Goal: Communication & Community: Share content

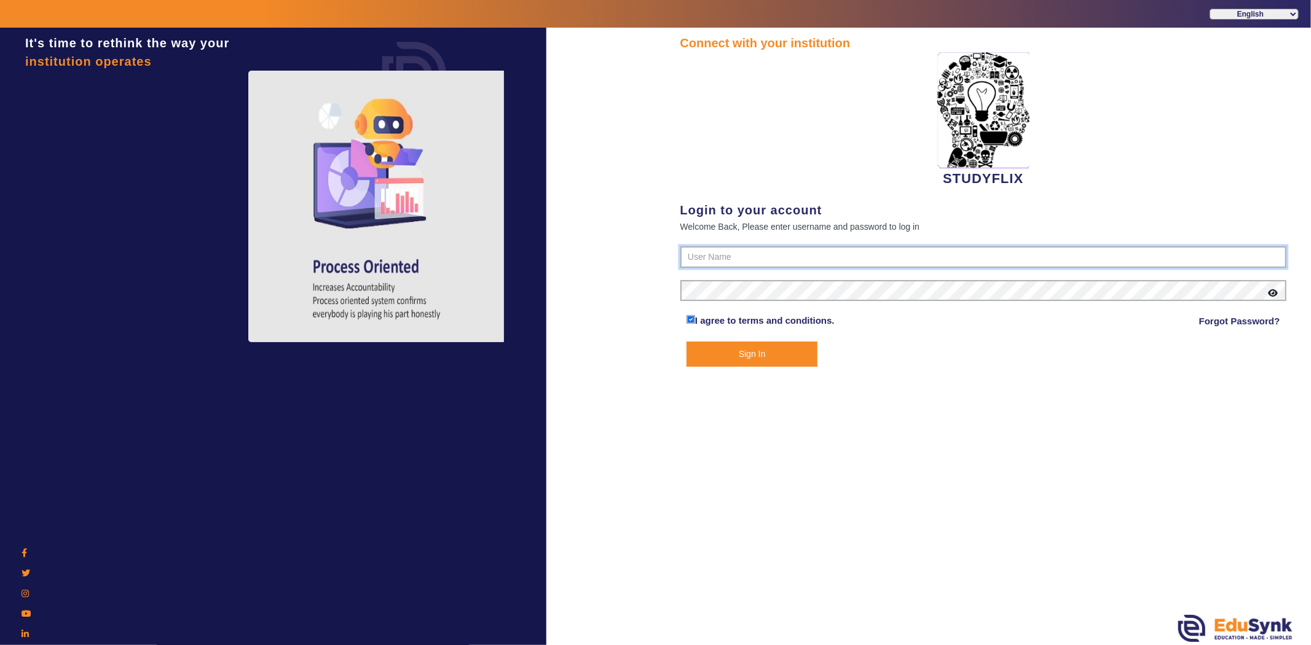
type input "6354922771"
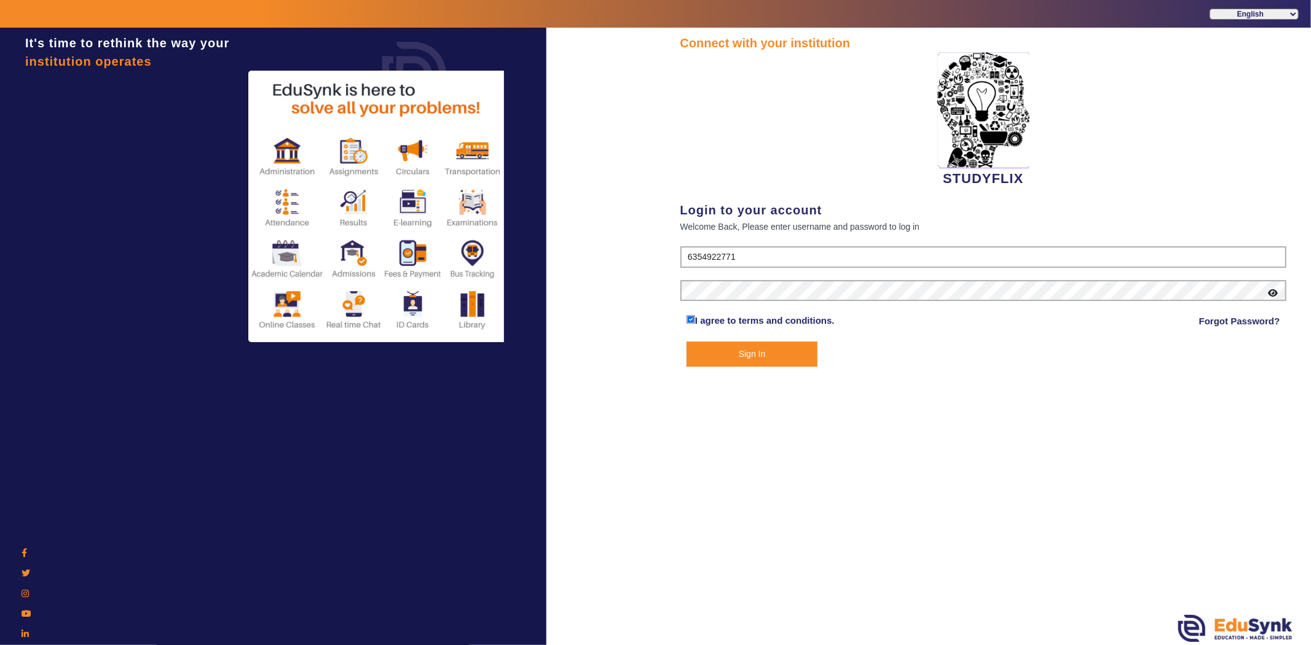
click at [716, 355] on button "Sign In" at bounding box center [751, 354] width 131 height 25
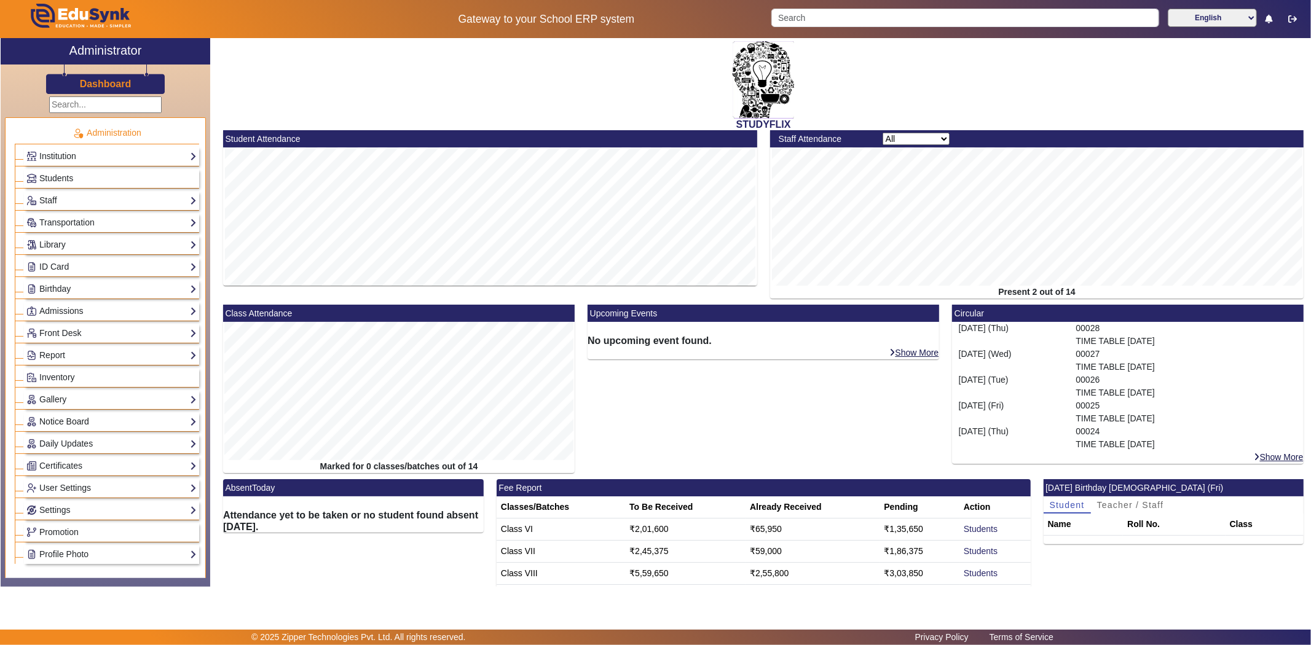
click at [80, 420] on link "Notice Board" at bounding box center [111, 422] width 170 height 14
click at [37, 451] on link "Add" at bounding box center [40, 453] width 15 height 10
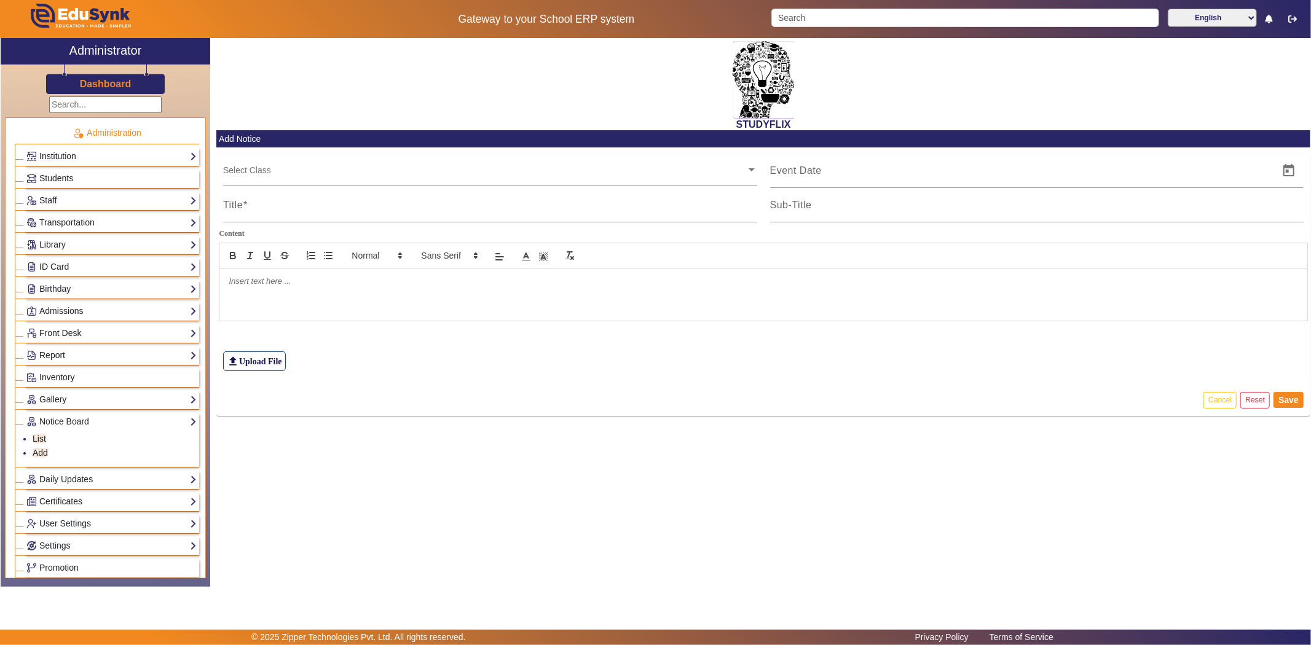
click at [280, 171] on input "text" at bounding box center [484, 170] width 523 height 12
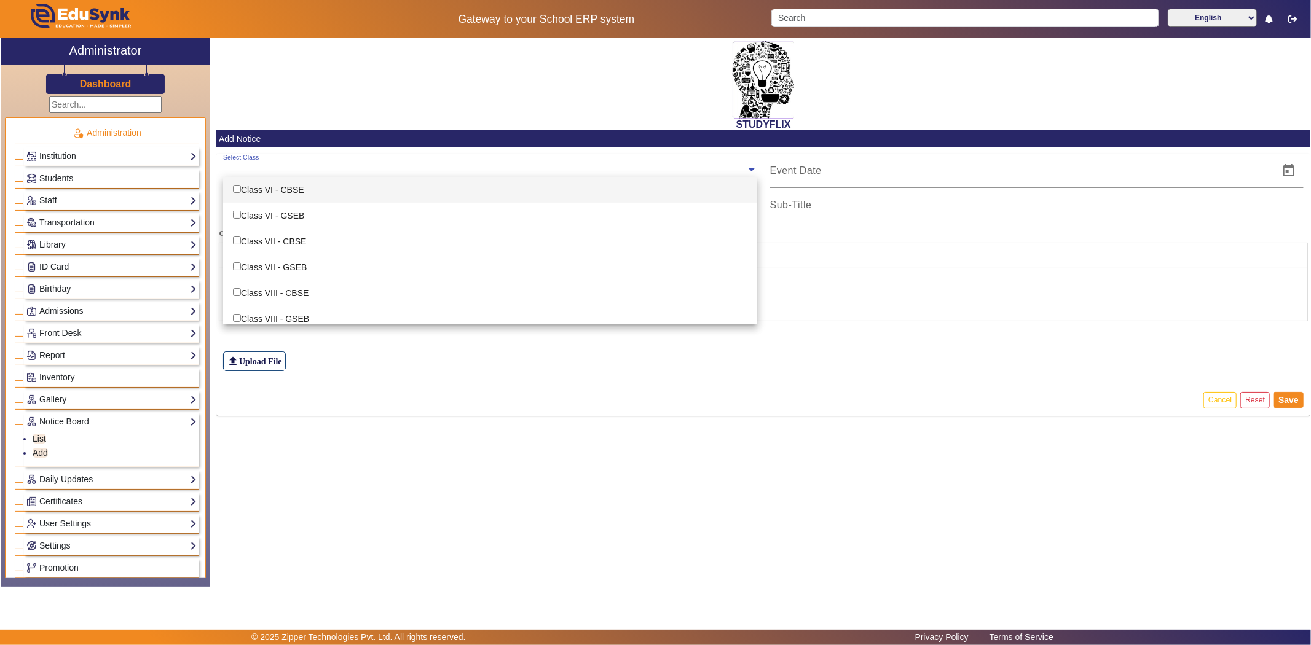
click at [277, 187] on div "Class VI - CBSE" at bounding box center [490, 190] width 534 height 26
checkbox input "true"
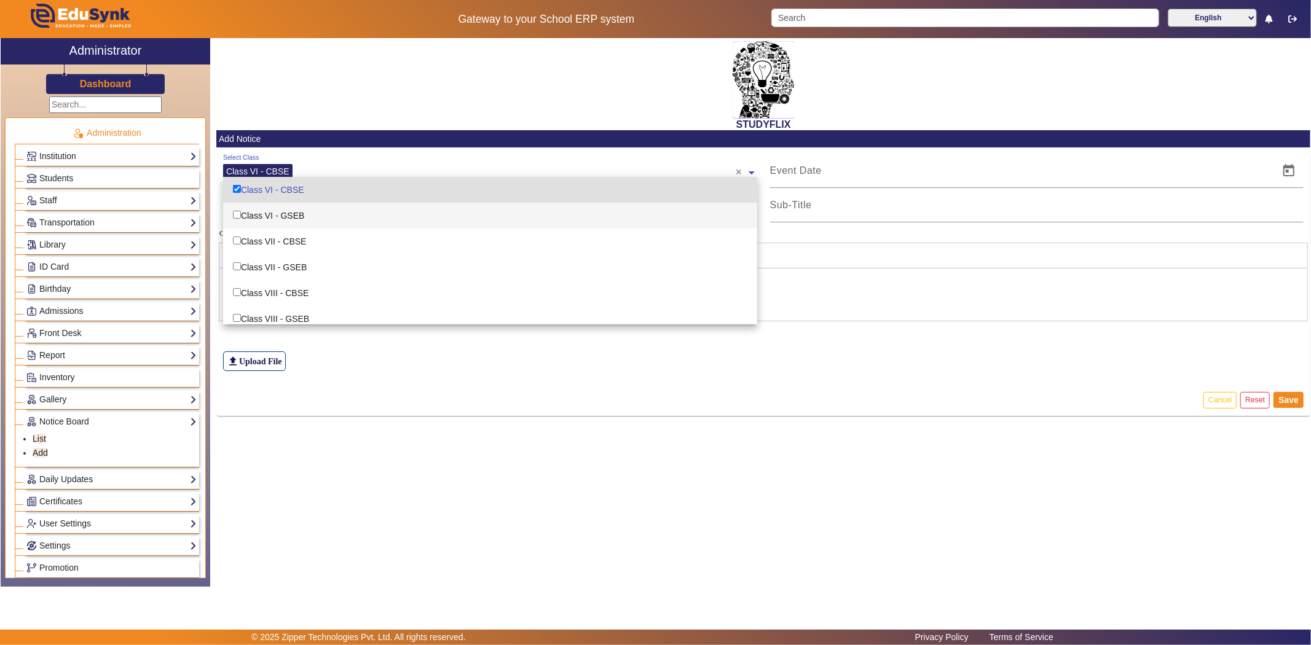
click at [274, 212] on div "Class VI - GSEB" at bounding box center [490, 216] width 534 height 26
checkbox input "true"
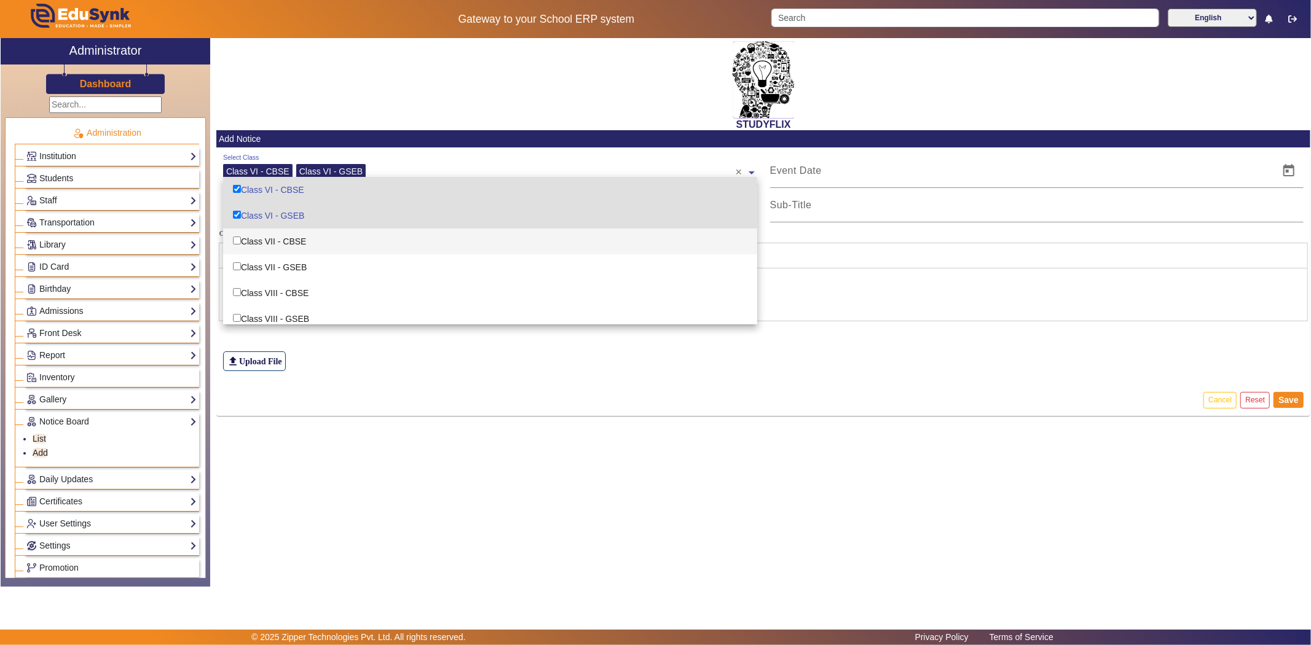
click at [278, 238] on div "Class VII - CBSE" at bounding box center [490, 242] width 534 height 26
checkbox input "true"
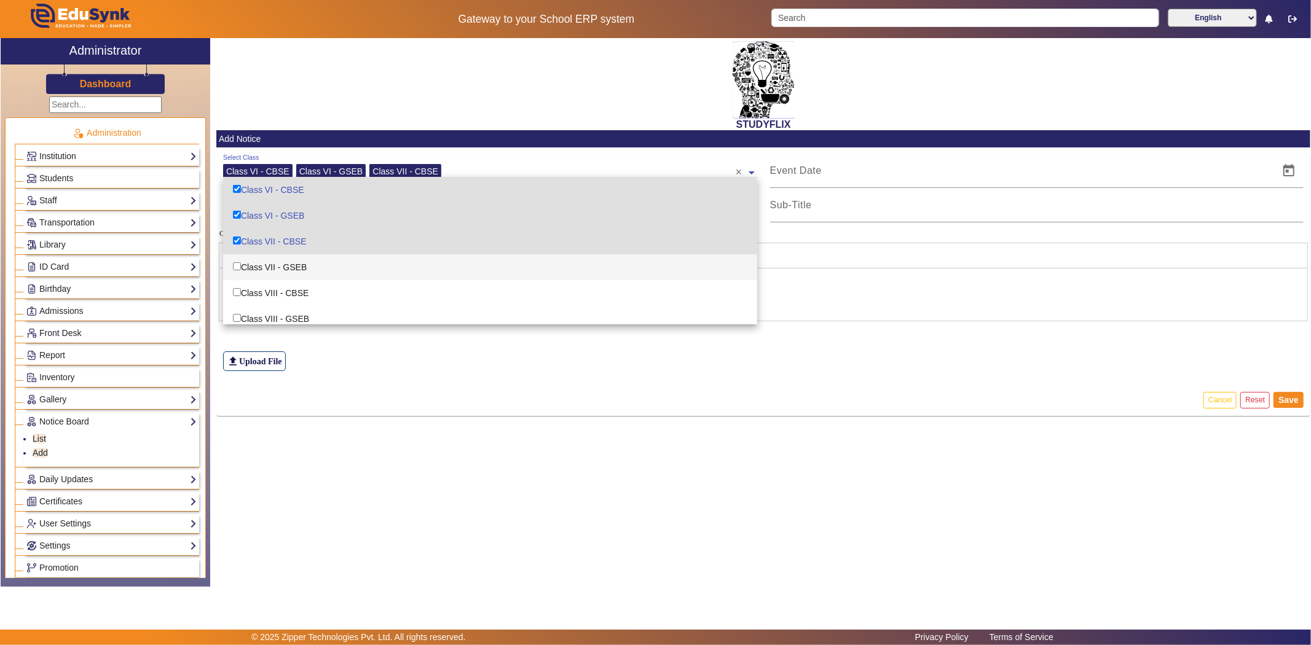
click at [273, 273] on div "Class VII - GSEB" at bounding box center [490, 267] width 534 height 26
checkbox input "true"
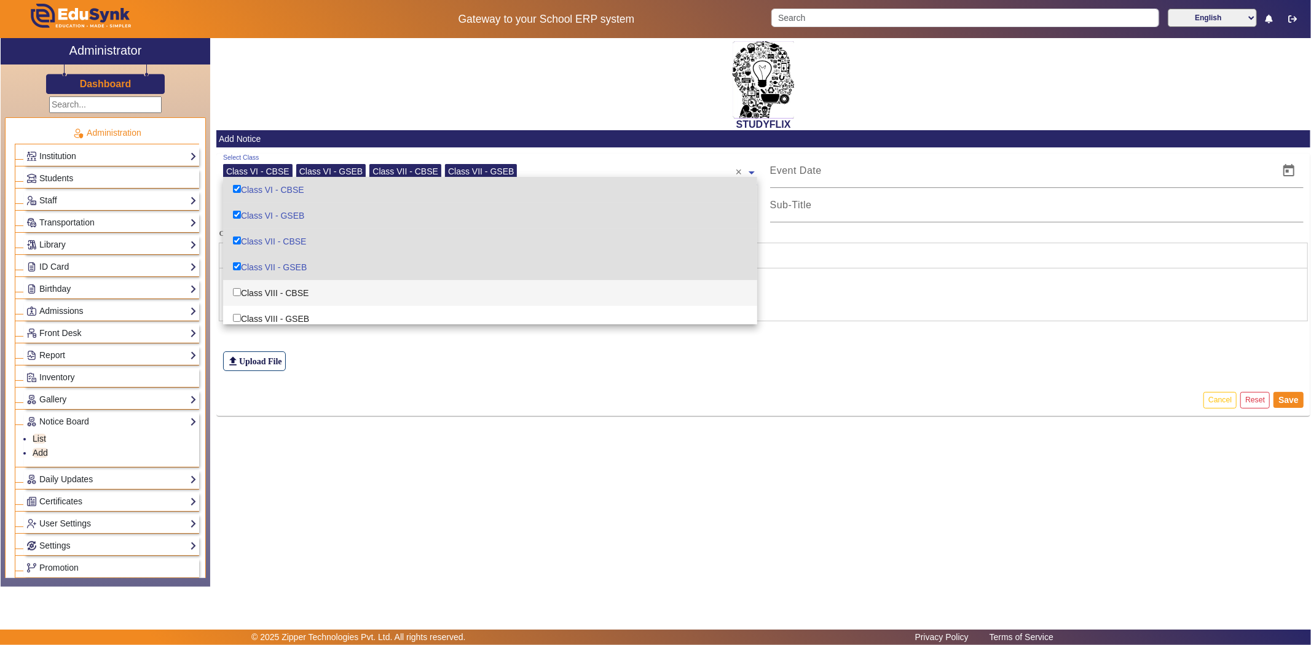
drag, startPoint x: 274, startPoint y: 291, endPoint x: 274, endPoint y: 304, distance: 12.3
click at [274, 292] on div "Class VIII - CBSE" at bounding box center [490, 293] width 534 height 26
checkbox input "true"
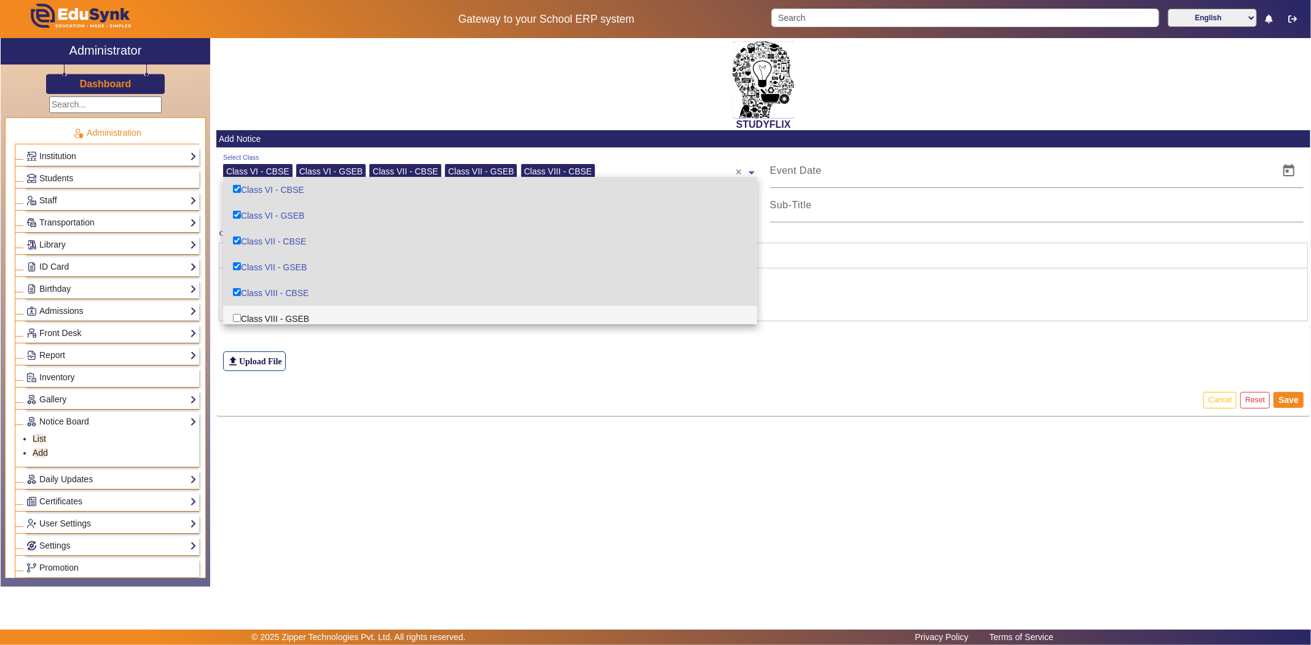
click at [272, 317] on div "Class VIII - GSEB" at bounding box center [490, 319] width 534 height 26
checkbox input "true"
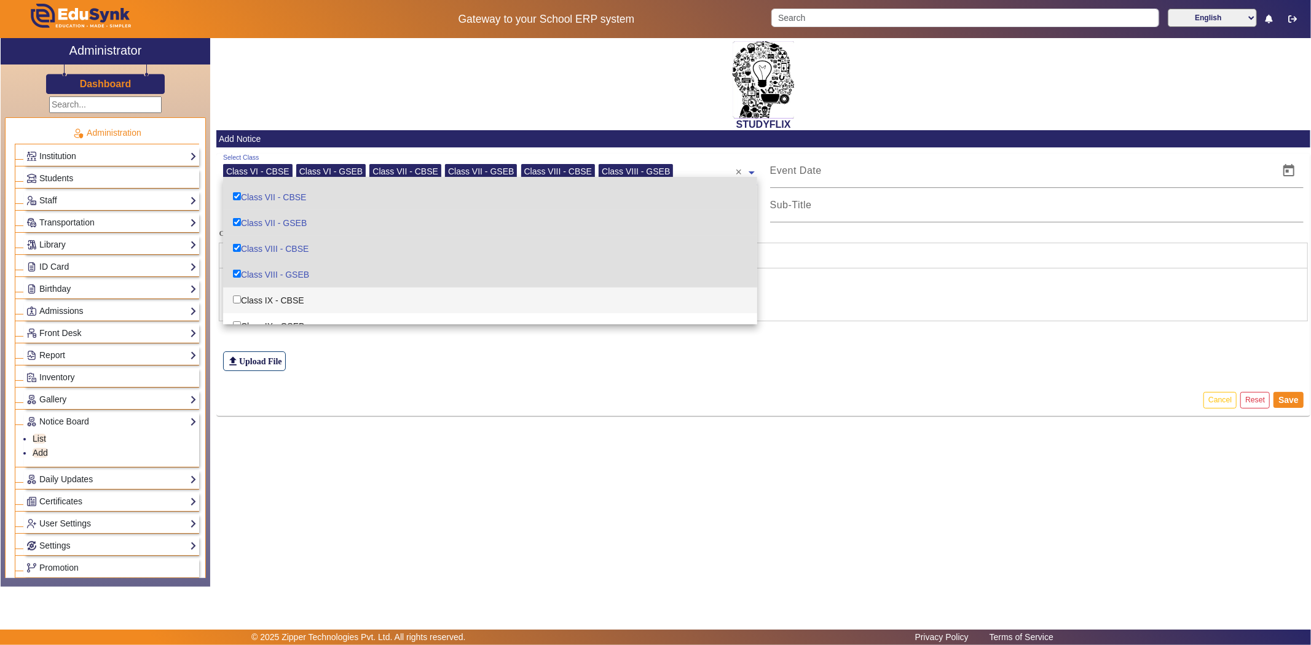
scroll to position [68, 0]
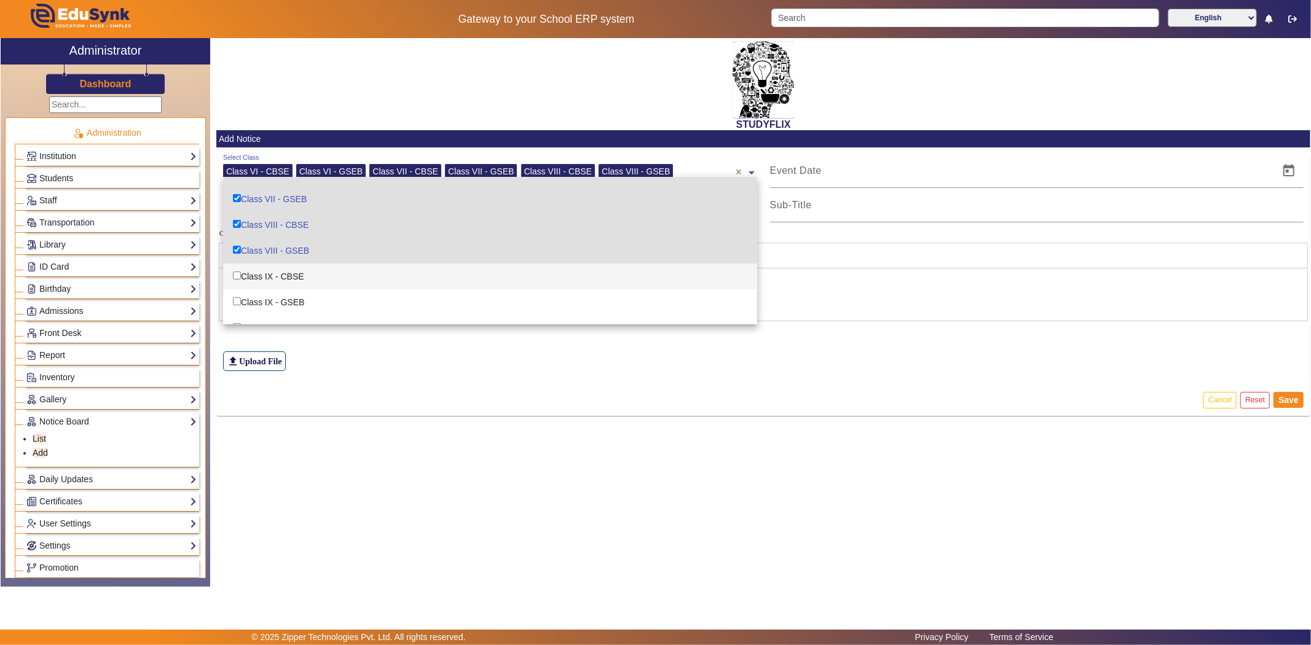
click at [300, 275] on div "Class IX - CBSE" at bounding box center [490, 277] width 534 height 26
checkbox input "true"
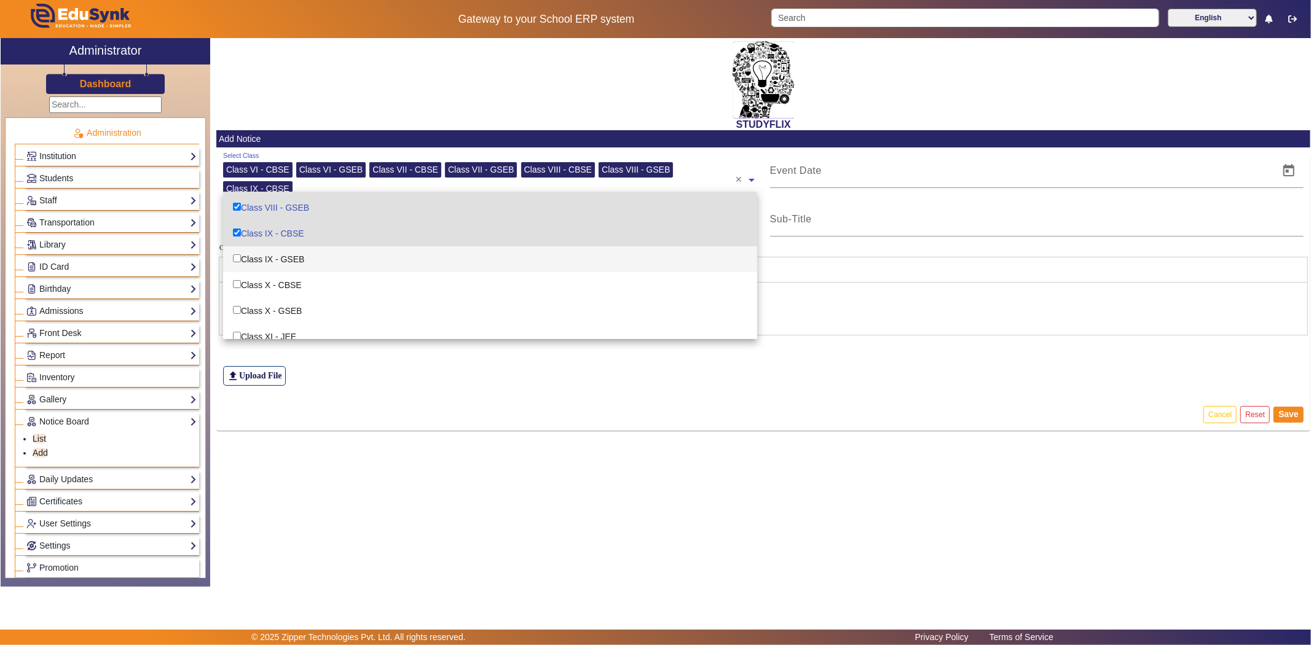
scroll to position [205, 0]
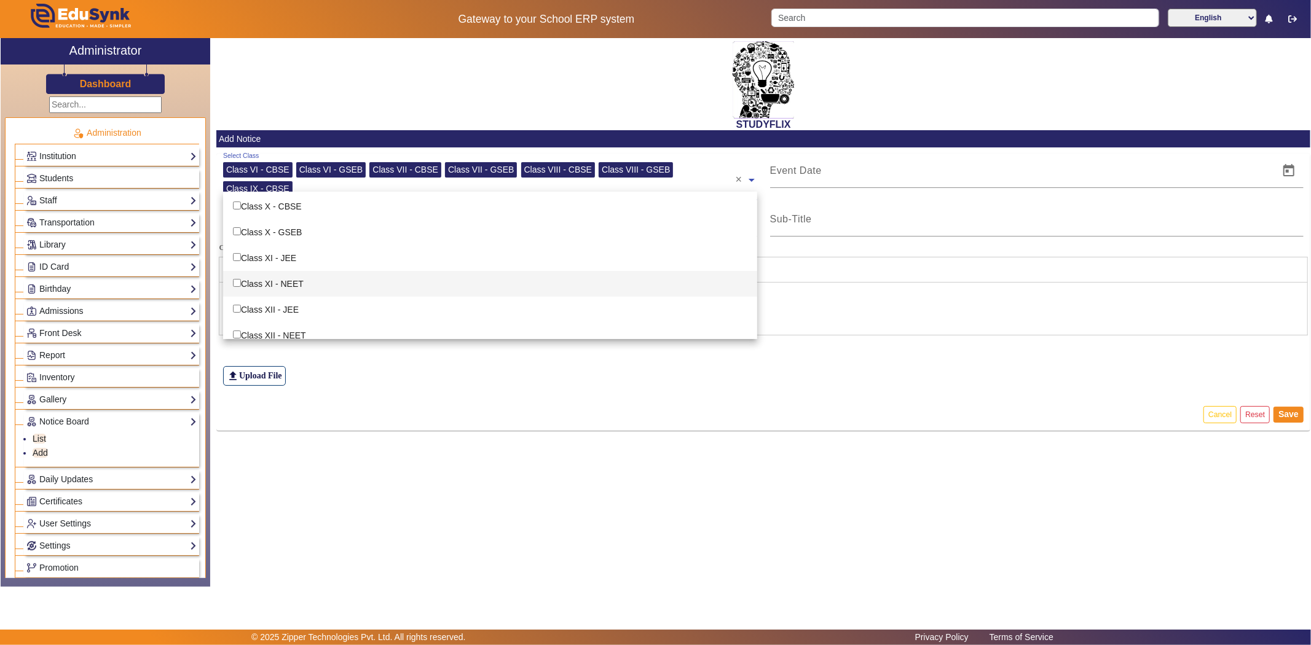
click at [289, 281] on div "Class XI - NEET" at bounding box center [490, 284] width 534 height 26
checkbox input "true"
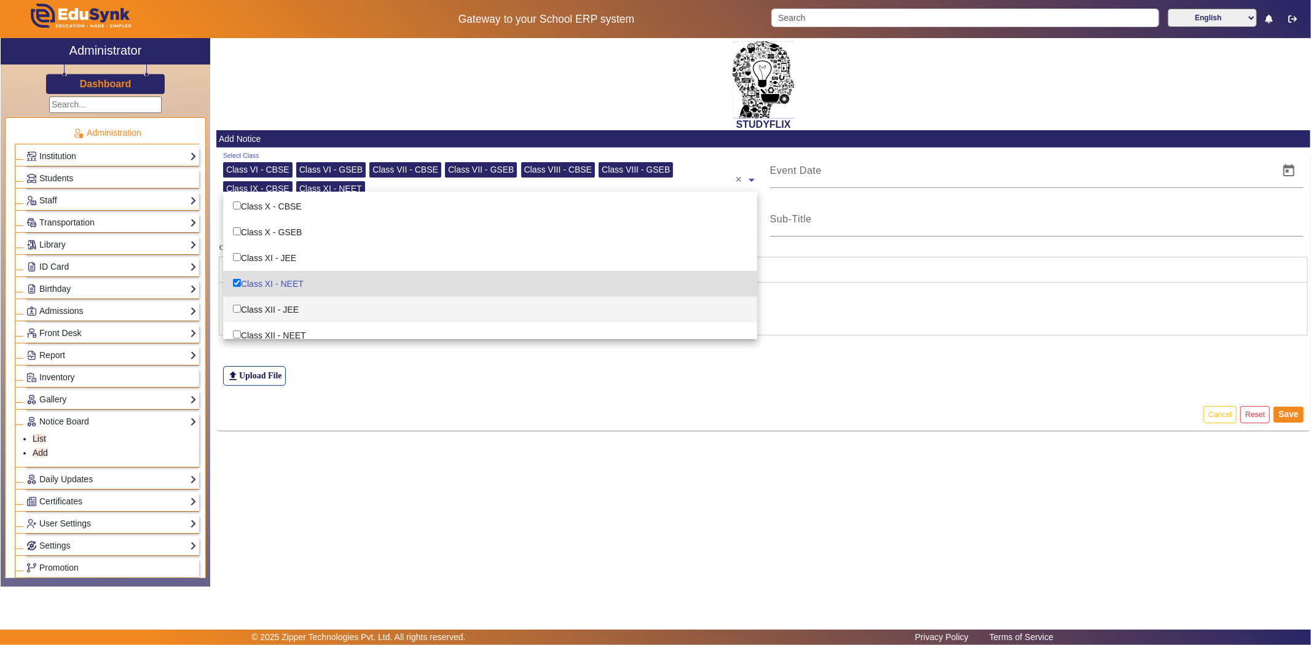
click at [285, 299] on div "Class XII - JEE" at bounding box center [490, 310] width 534 height 26
checkbox input "true"
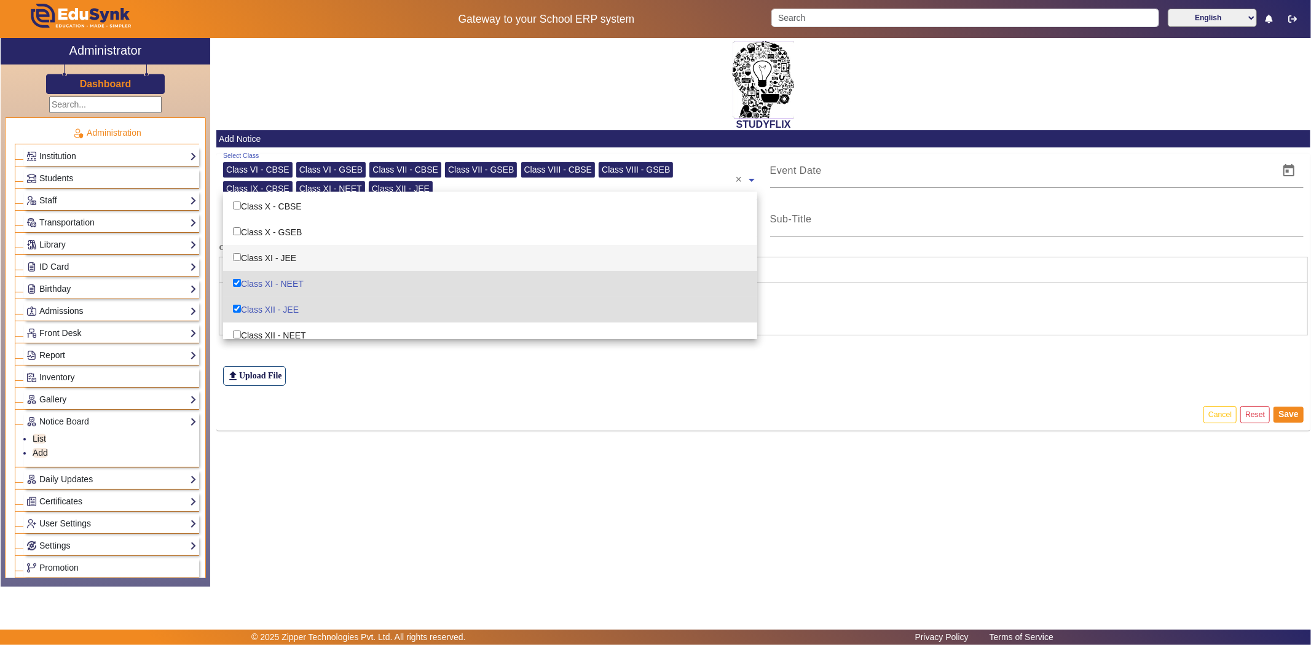
click at [292, 253] on div "Class XI - JEE" at bounding box center [490, 258] width 534 height 26
checkbox input "true"
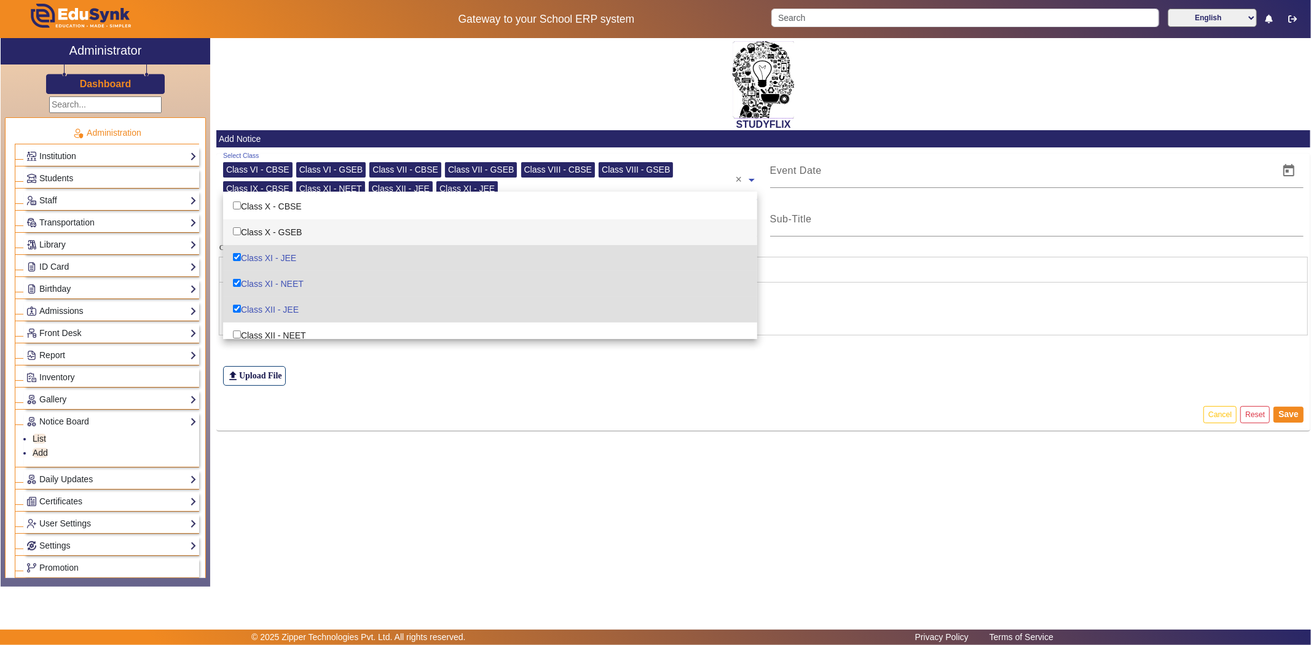
click at [300, 229] on div "Class X - GSEB" at bounding box center [490, 232] width 534 height 26
checkbox input "true"
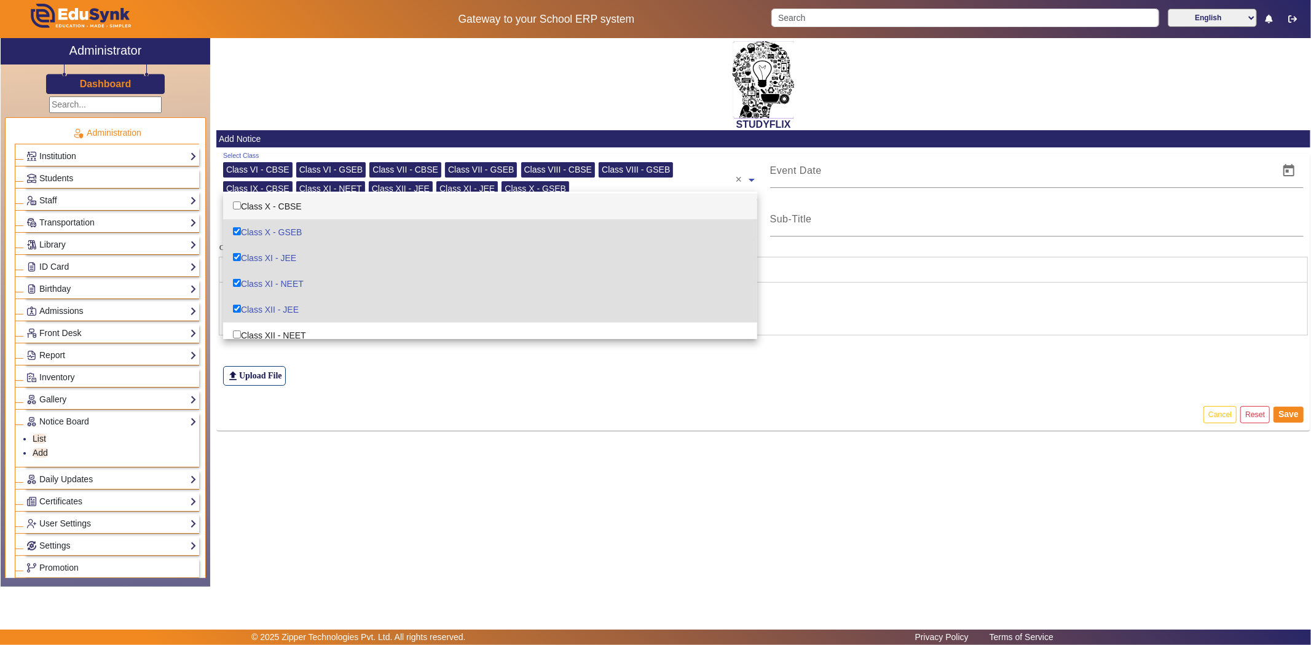
click at [303, 205] on div "Class X - CBSE" at bounding box center [490, 207] width 534 height 26
checkbox input "true"
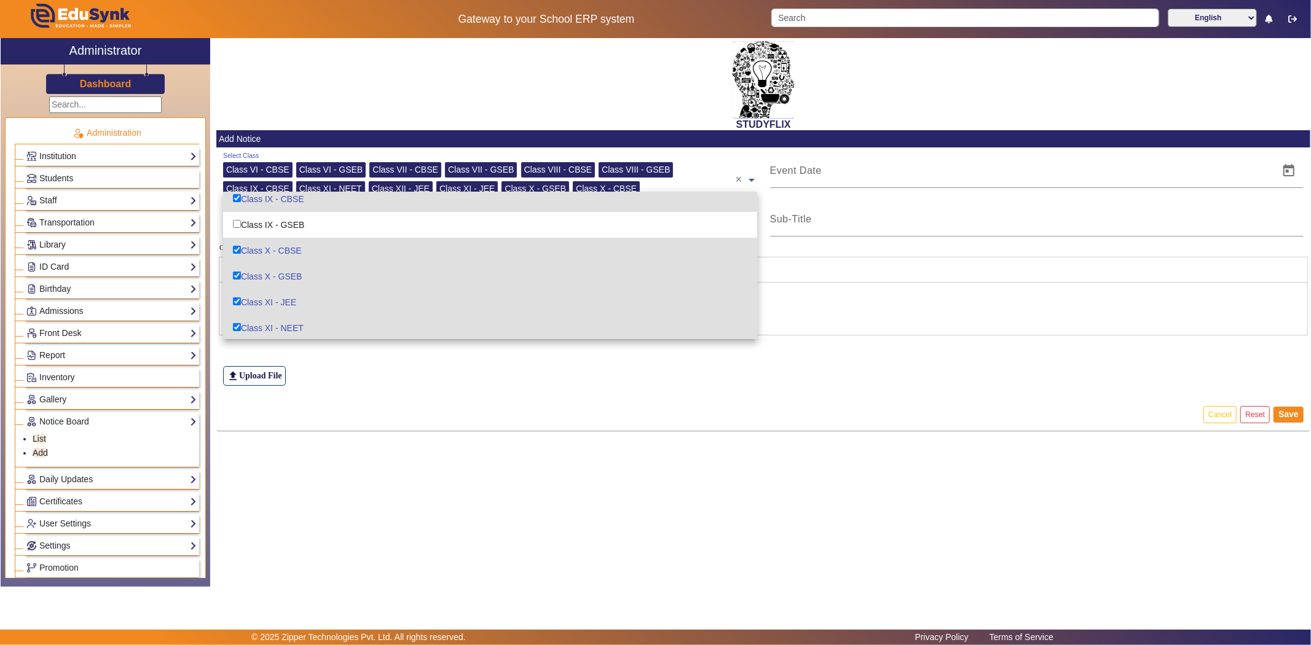
scroll to position [136, 0]
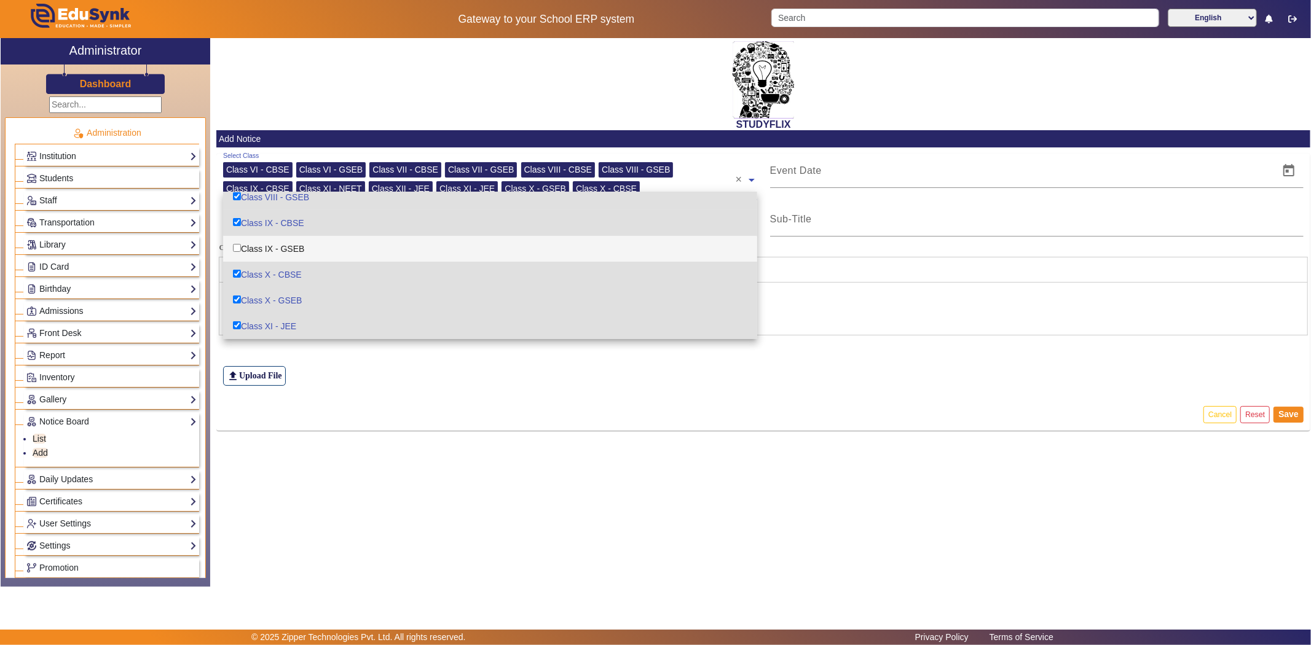
click at [287, 244] on div "Class IX - GSEB" at bounding box center [490, 249] width 534 height 26
checkbox input "true"
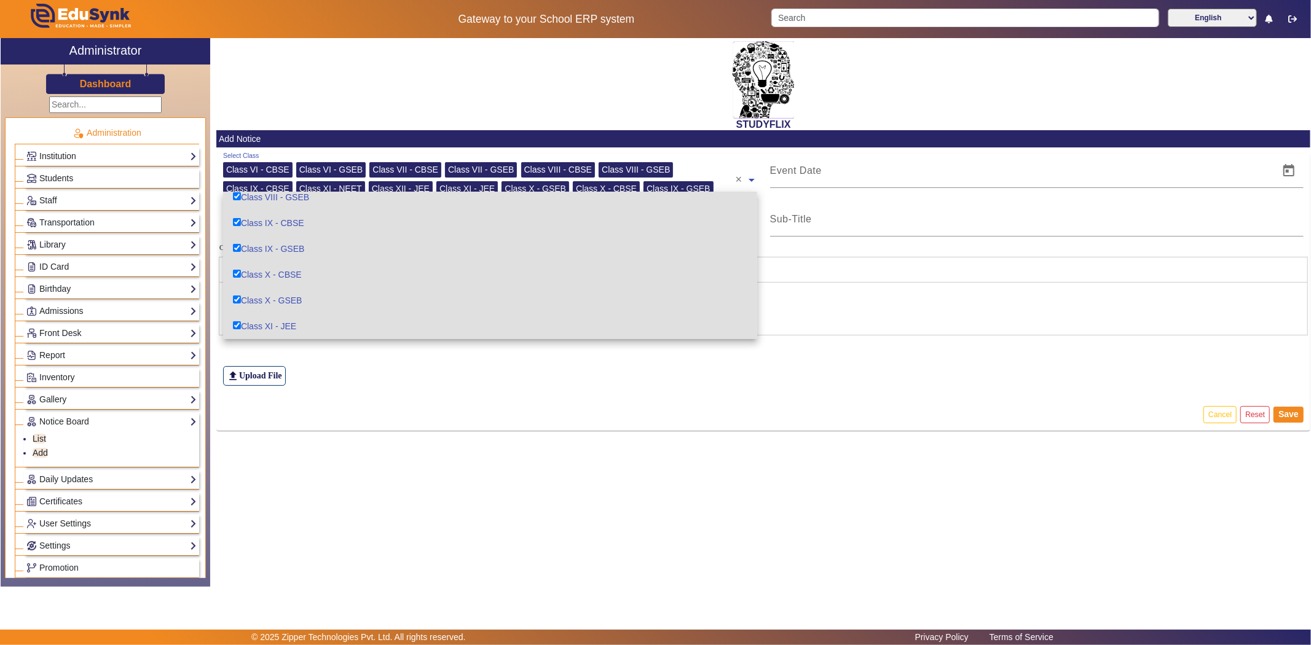
scroll to position [213, 0]
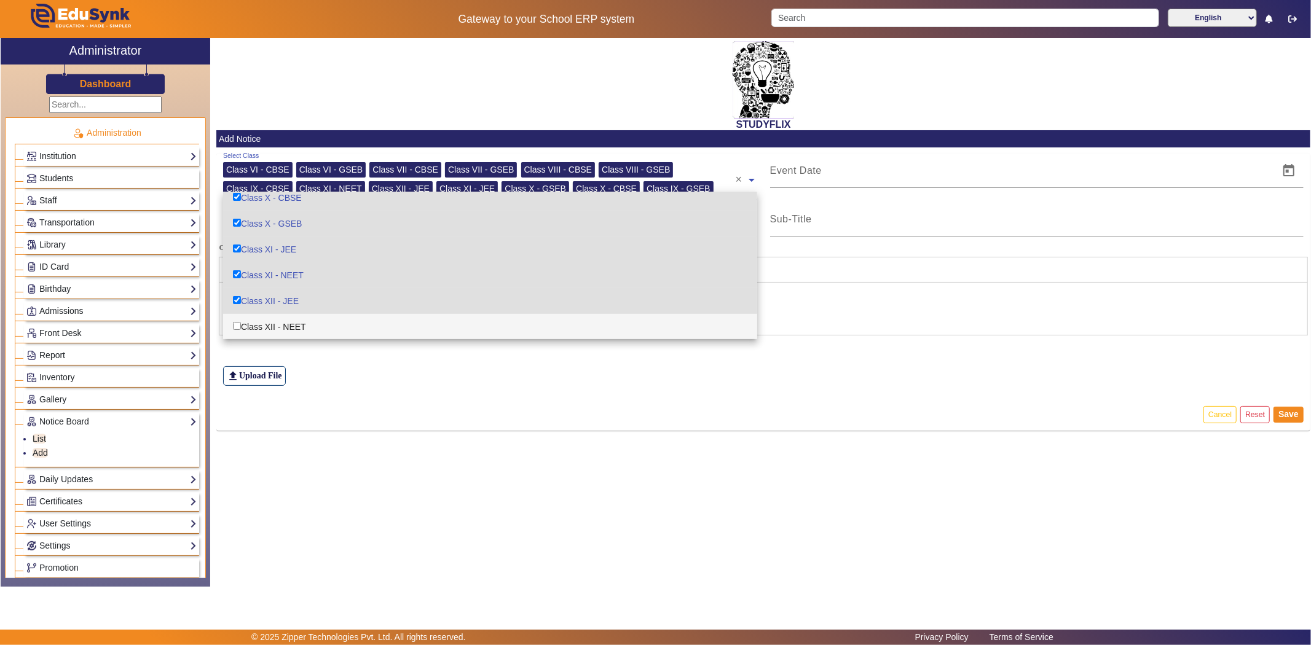
click at [272, 320] on div "Class XII - NEET" at bounding box center [490, 327] width 534 height 26
checkbox input "true"
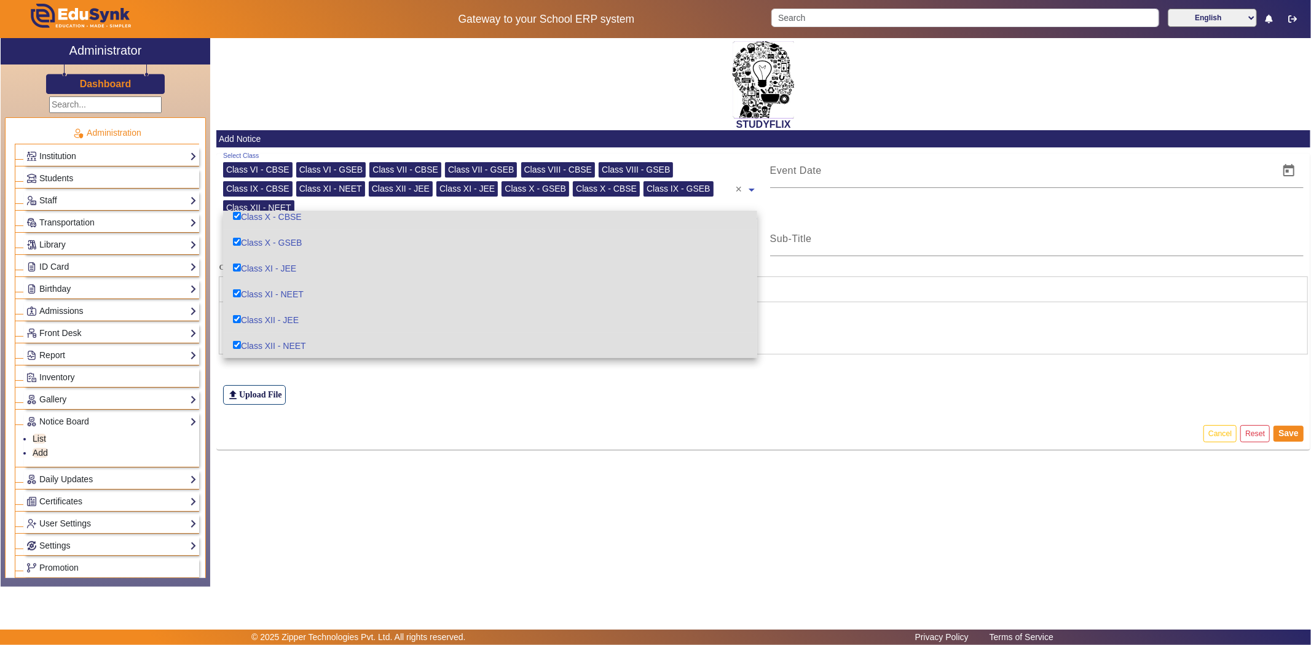
click at [315, 393] on div "file_upload Upload File" at bounding box center [763, 368] width 1081 height 74
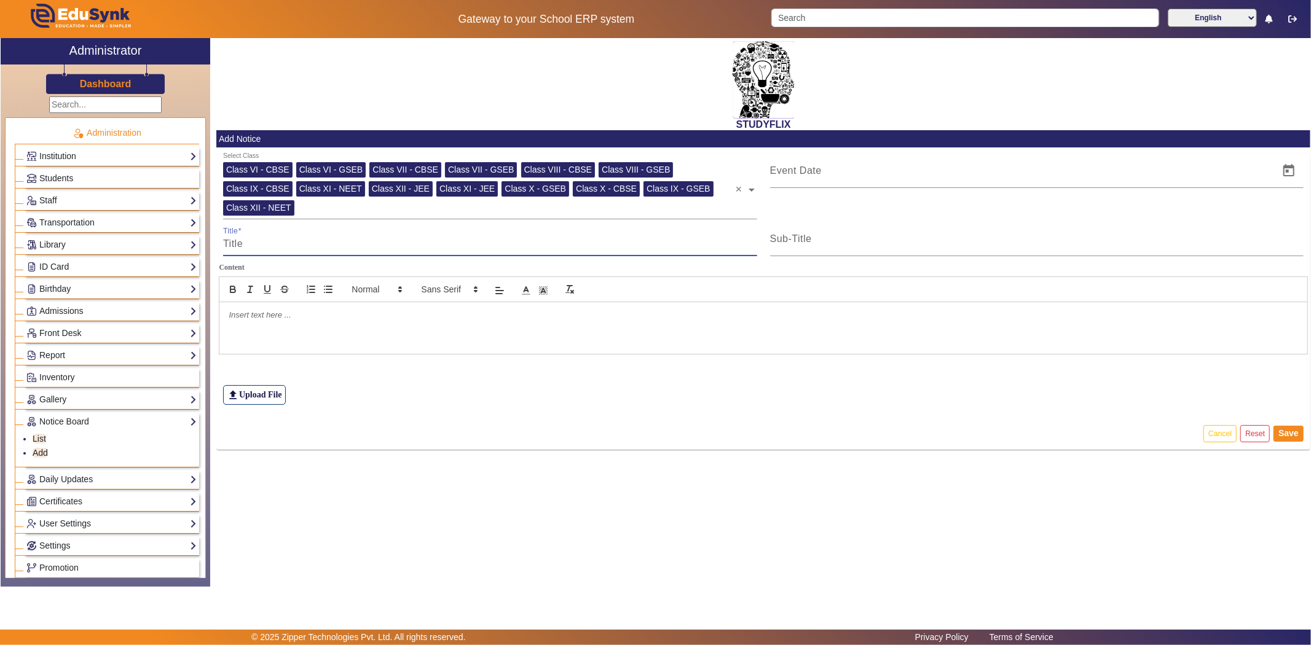
click at [350, 248] on input "Title" at bounding box center [490, 244] width 534 height 15
type input "t"
type input "TIME TABLE"
click at [1292, 170] on span "Open calendar" at bounding box center [1288, 170] width 29 height 29
click at [889, 311] on span "10" at bounding box center [885, 313] width 22 height 22
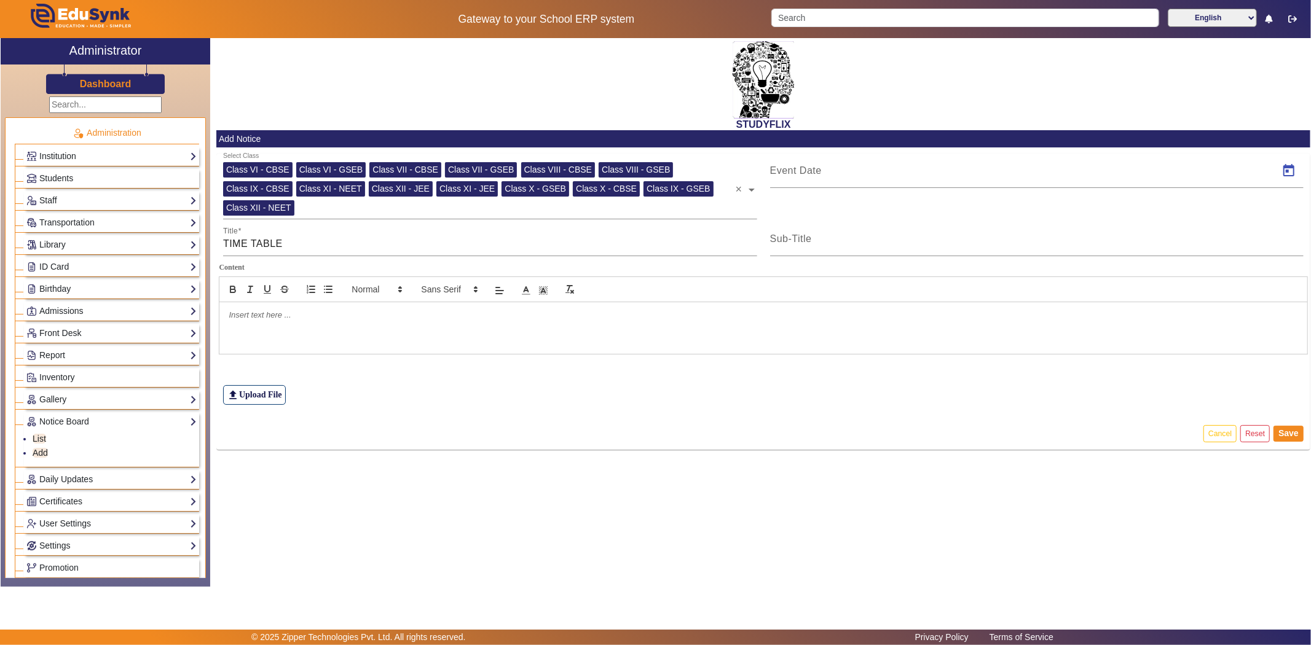
type input "10/10/2025"
click at [838, 227] on div "Sub-Title" at bounding box center [1037, 239] width 534 height 34
type input "TIME TABLE"
click at [316, 333] on div at bounding box center [763, 328] width 1088 height 52
click at [275, 394] on label "file_upload Upload File" at bounding box center [254, 395] width 63 height 20
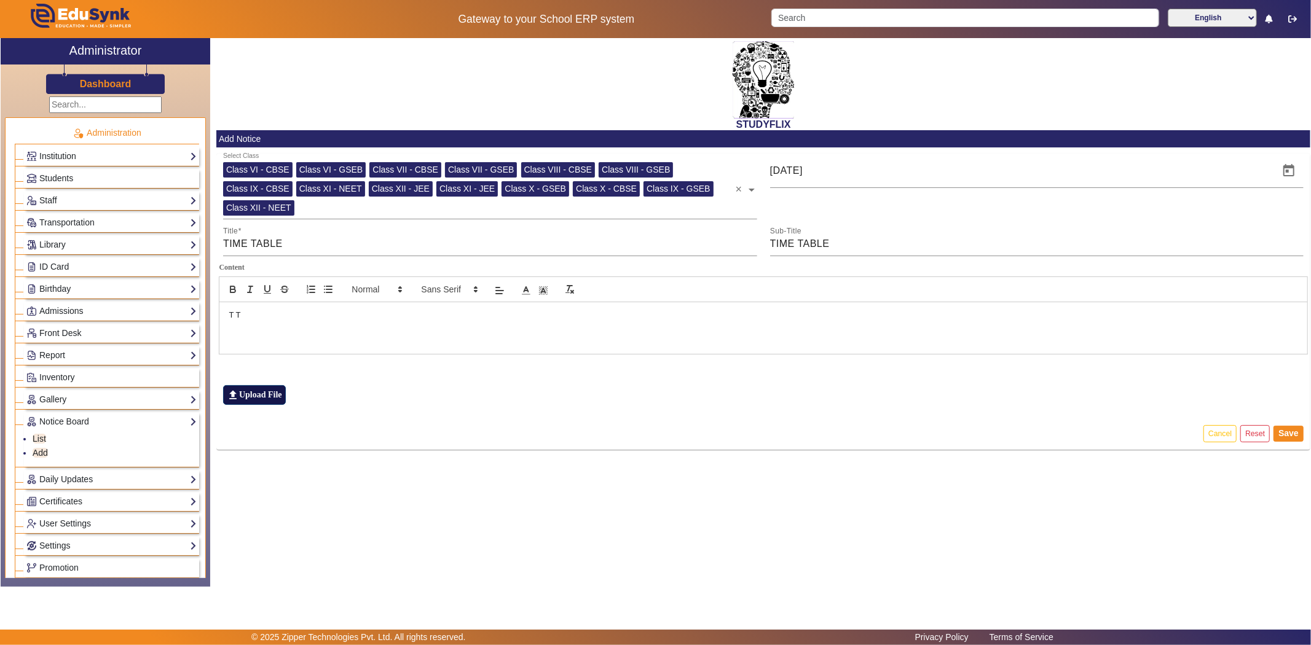
click at [0, 0] on input "file_upload Upload File" at bounding box center [0, 0] width 0 height 0
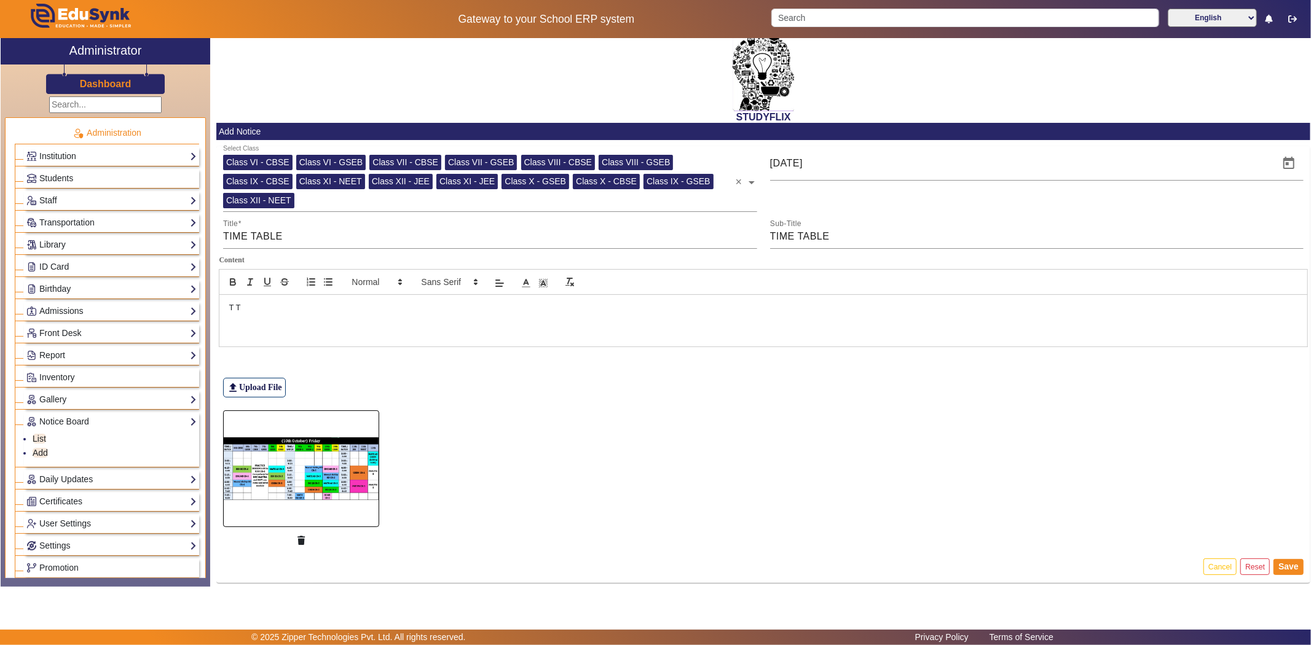
scroll to position [9, 0]
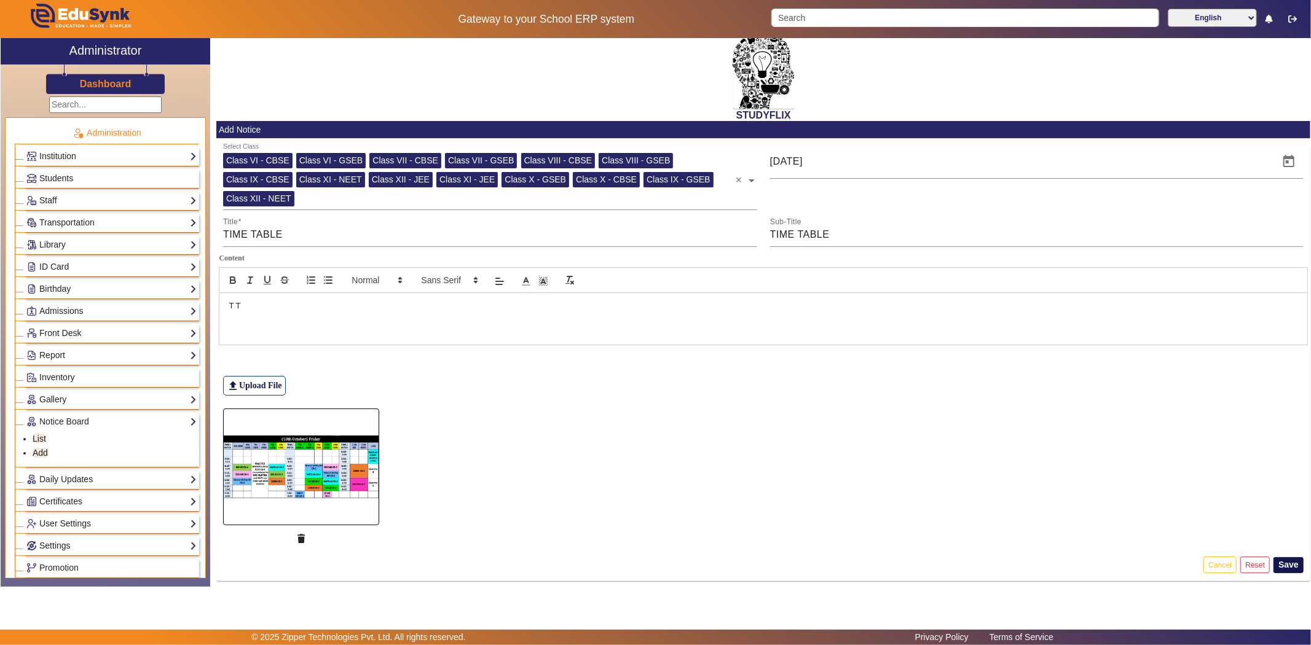
click at [1287, 566] on button "Save" at bounding box center [1288, 565] width 30 height 16
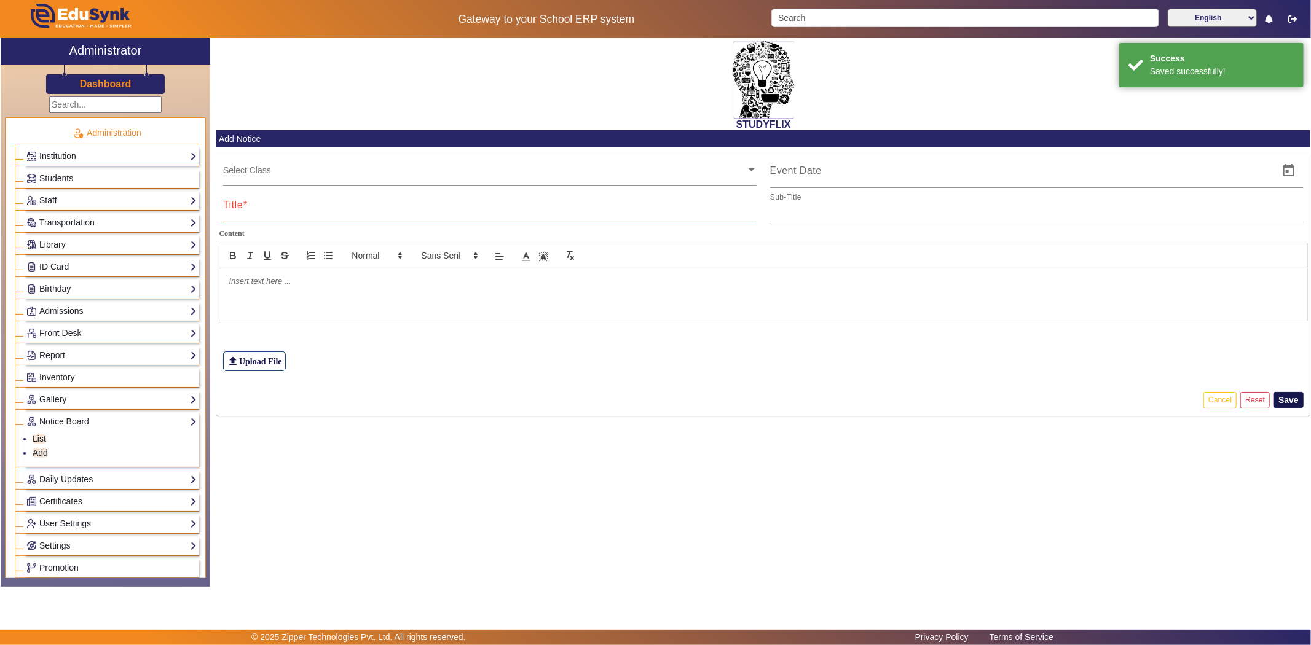
scroll to position [0, 0]
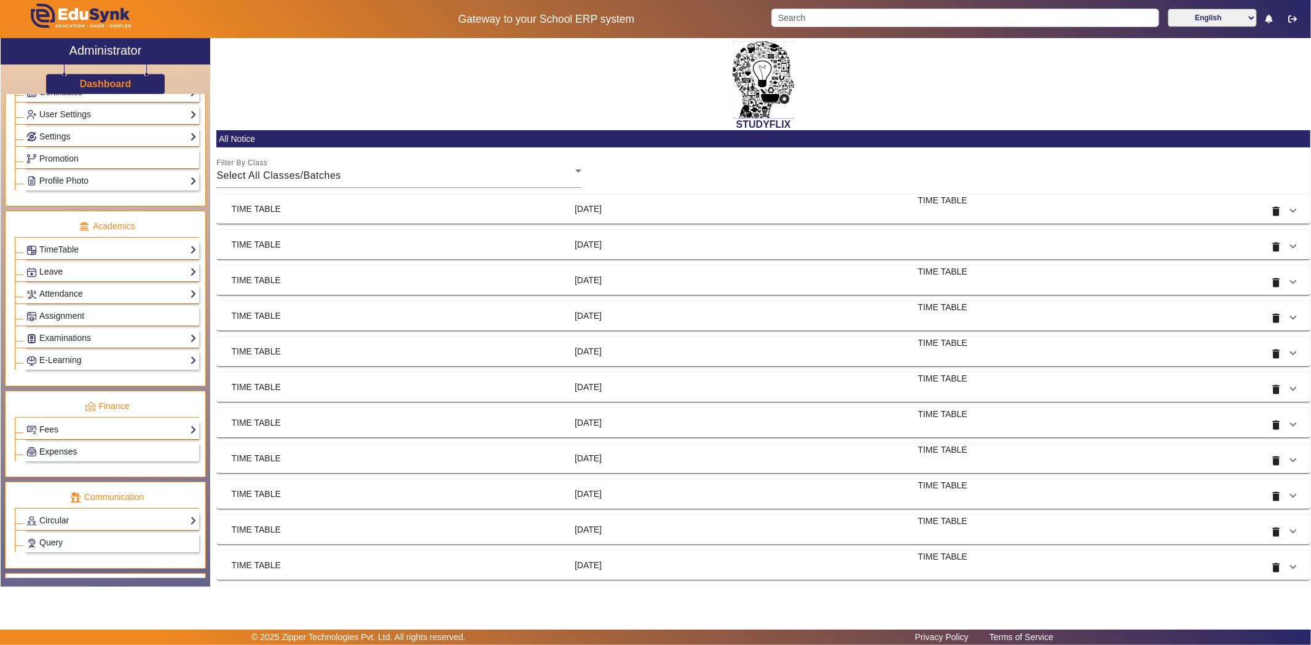
scroll to position [474, 0]
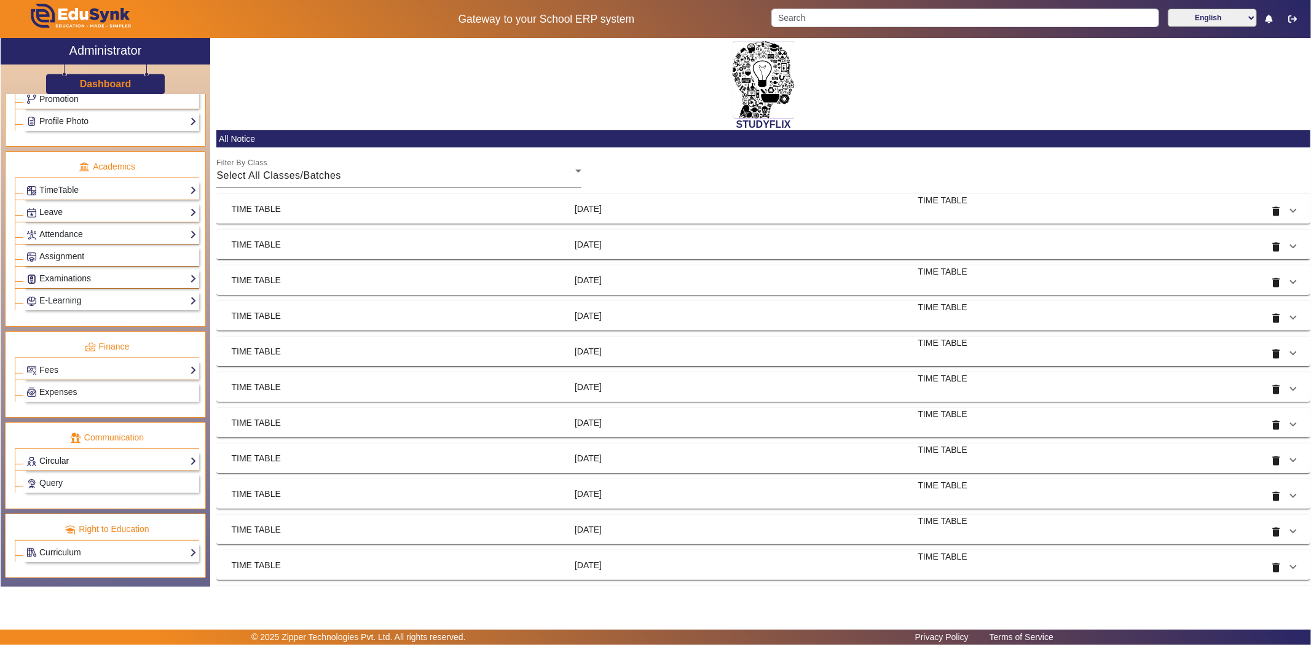
click at [87, 458] on link "Circular" at bounding box center [111, 461] width 170 height 14
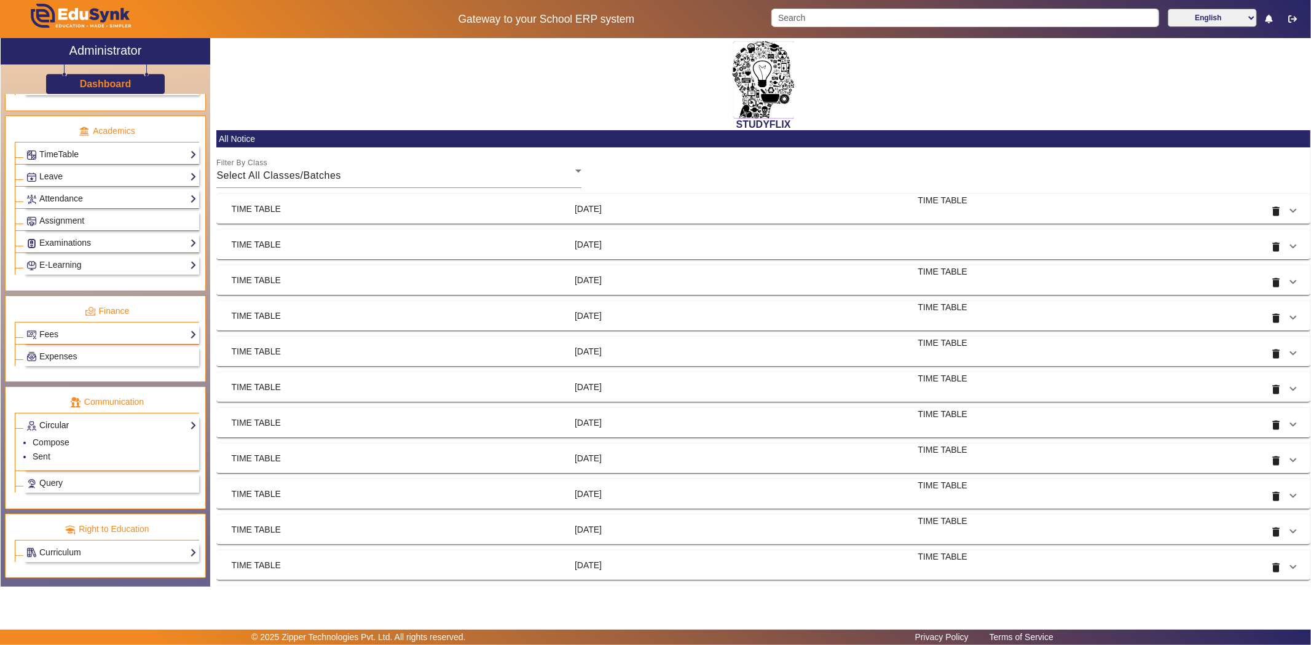
scroll to position [438, 0]
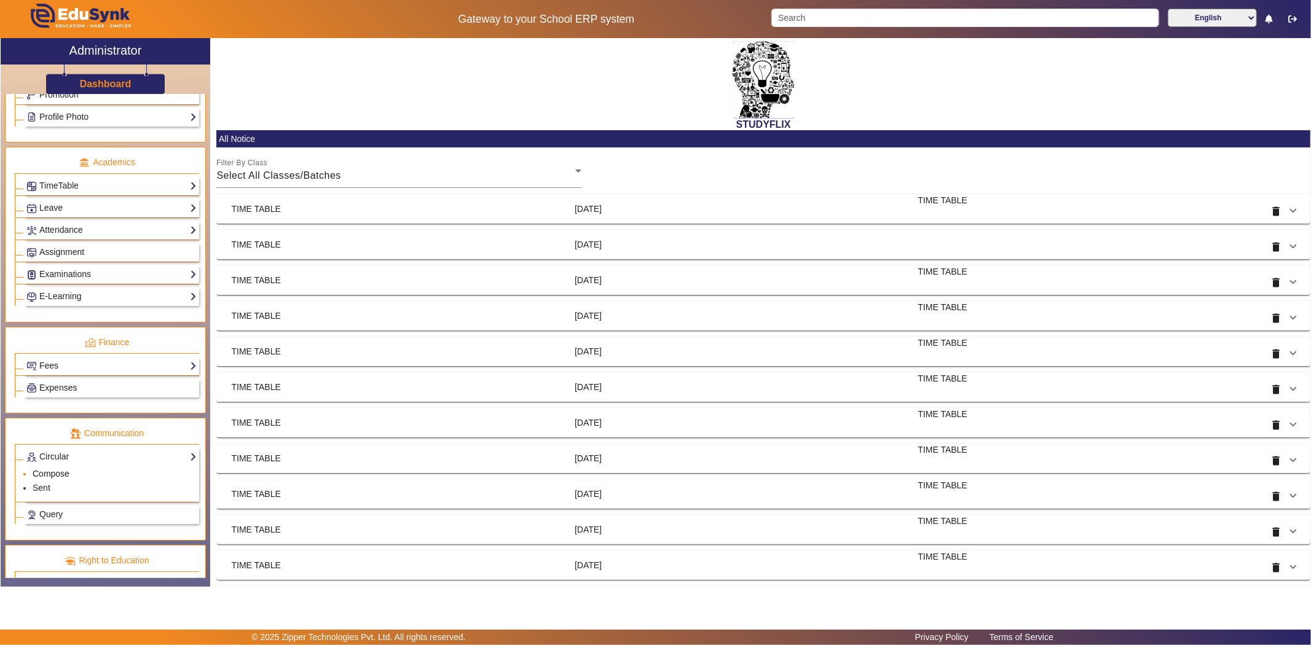
click at [57, 477] on link "Compose" at bounding box center [51, 474] width 37 height 10
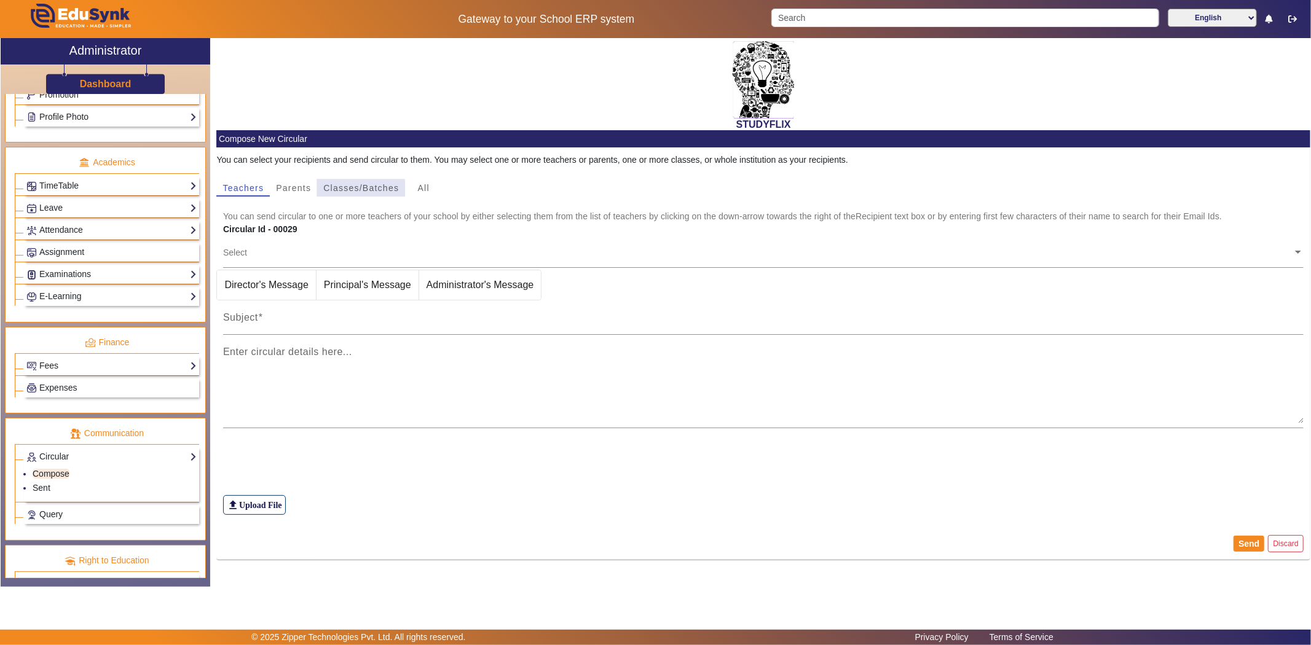
click at [359, 190] on span "Classes/Batches" at bounding box center [361, 188] width 76 height 9
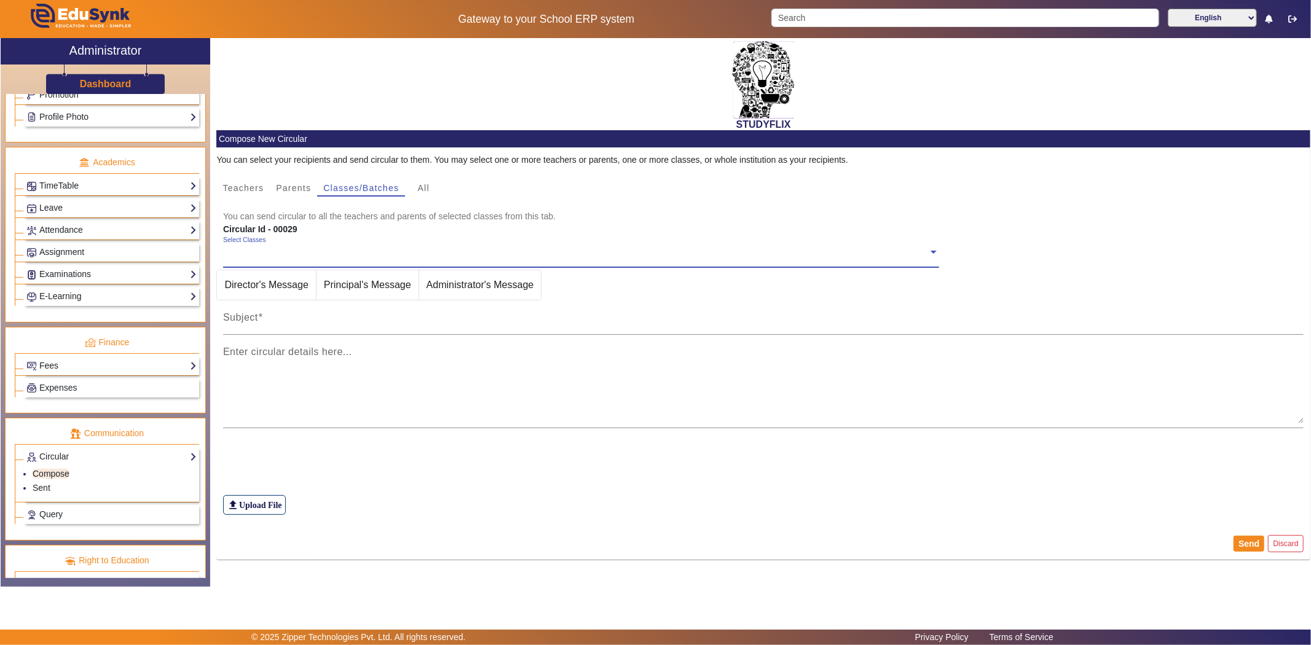
click at [318, 244] on div "Select Classes" at bounding box center [575, 249] width 705 height 26
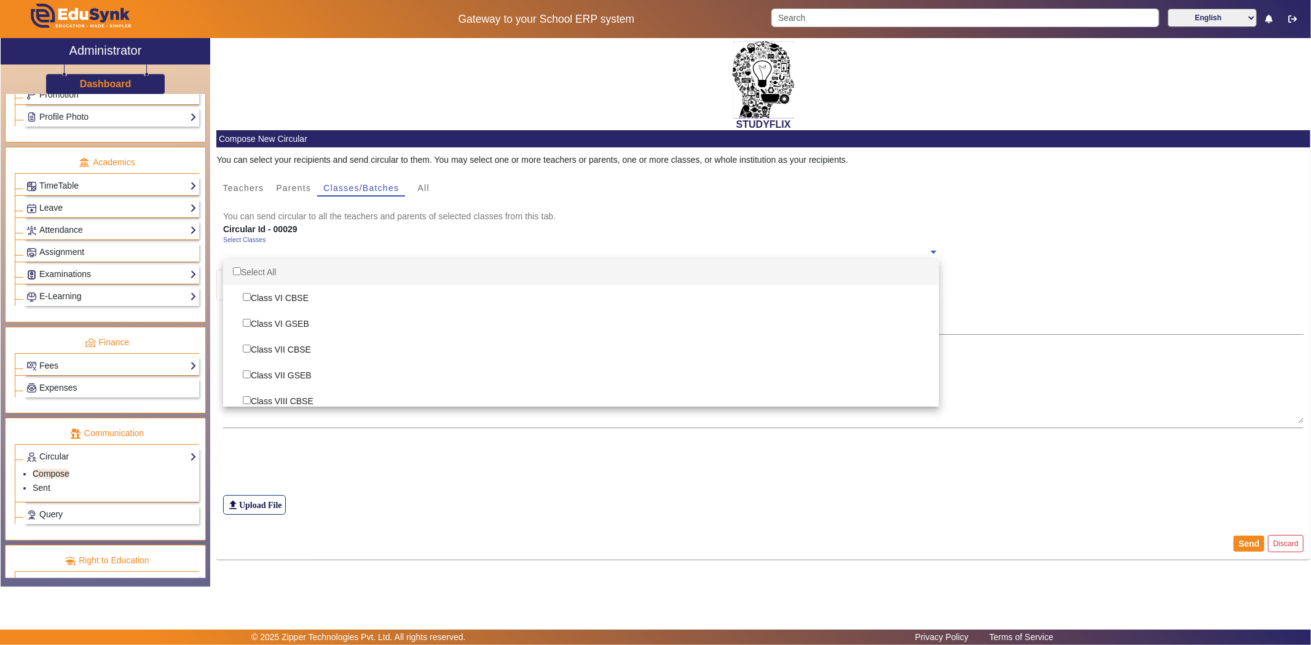
click at [305, 273] on div "Select All" at bounding box center [581, 272] width 716 height 26
checkbox input "true"
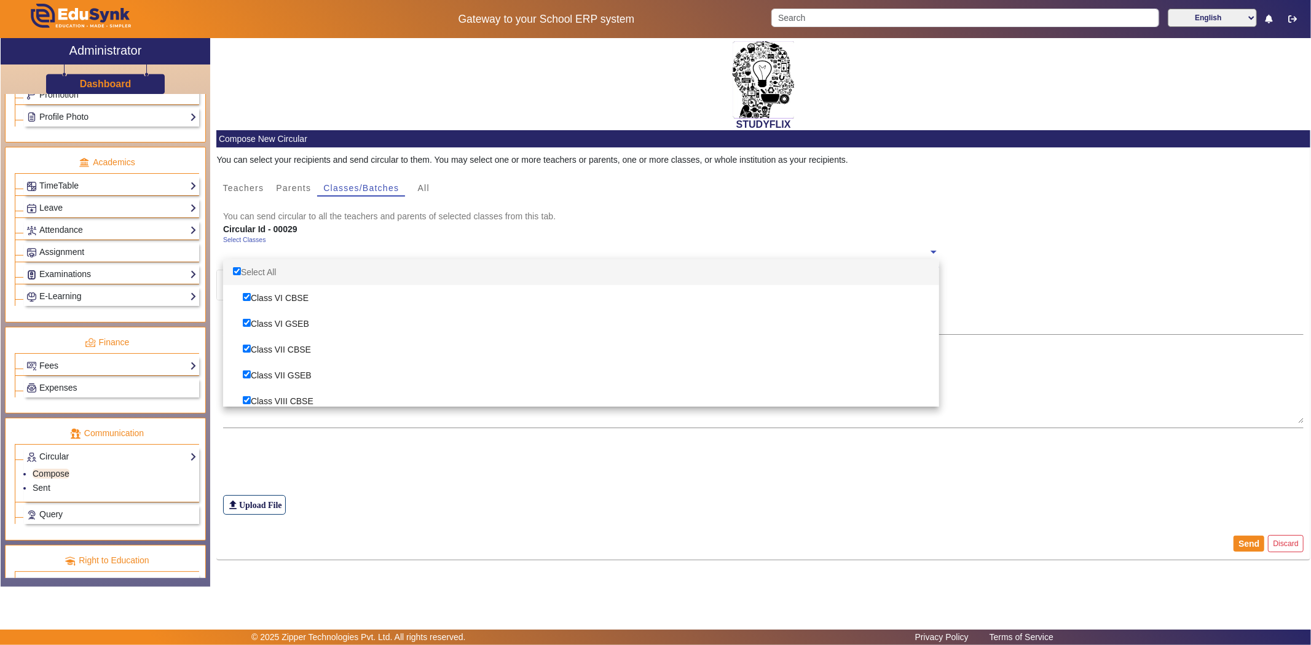
checkbox input "true"
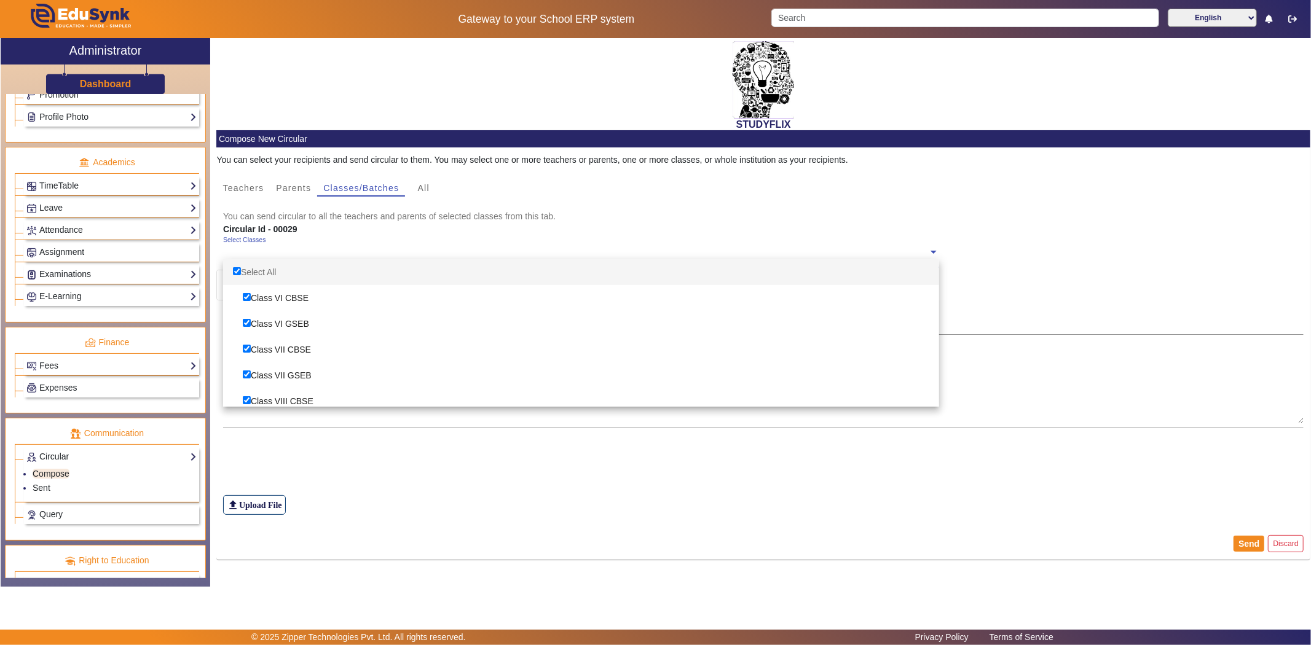
checkbox input "true"
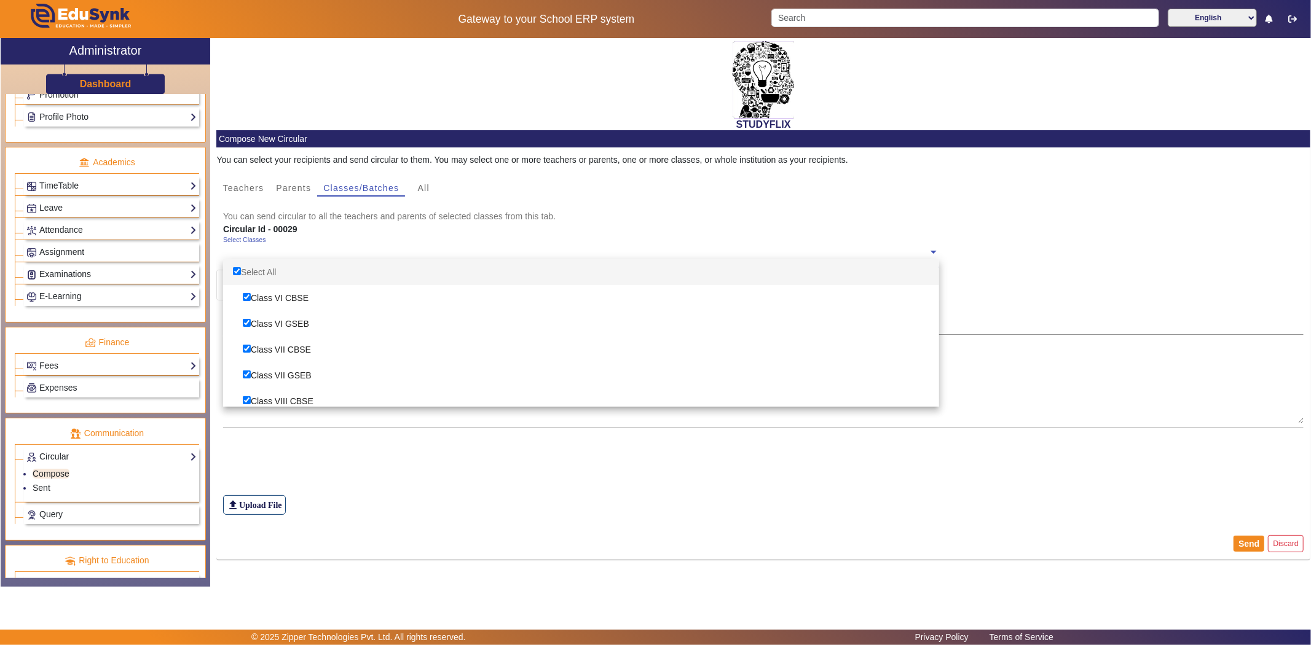
checkbox input "true"
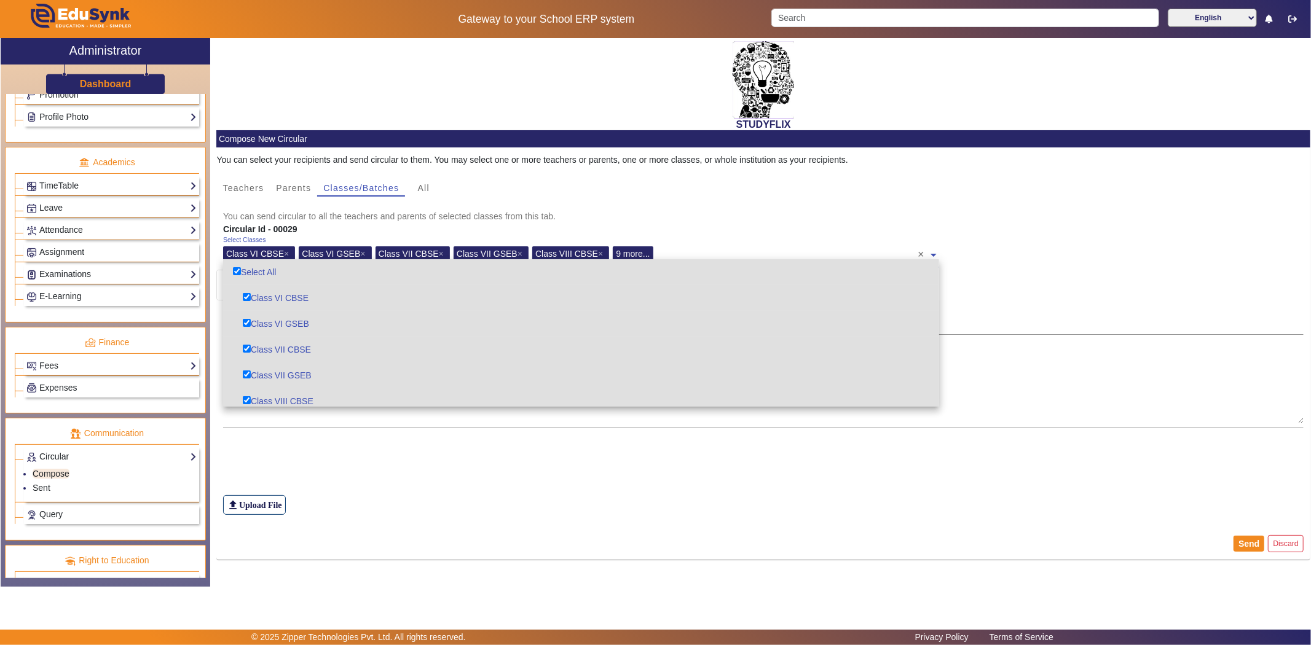
click at [364, 467] on div "file_upload Upload File" at bounding box center [763, 478] width 1081 height 74
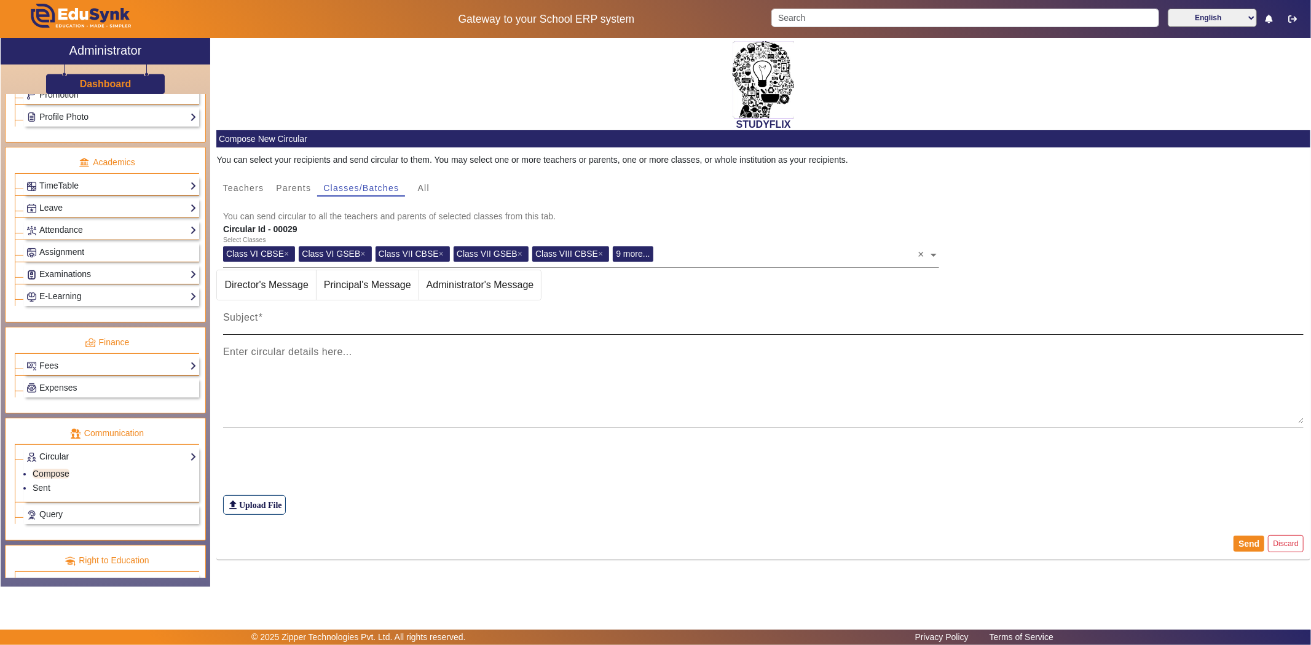
click at [330, 321] on input "Subject" at bounding box center [763, 322] width 1081 height 15
type input "TIME TABLE TODAY"
click at [336, 358] on textarea "Enter circular details here..." at bounding box center [763, 387] width 1081 height 74
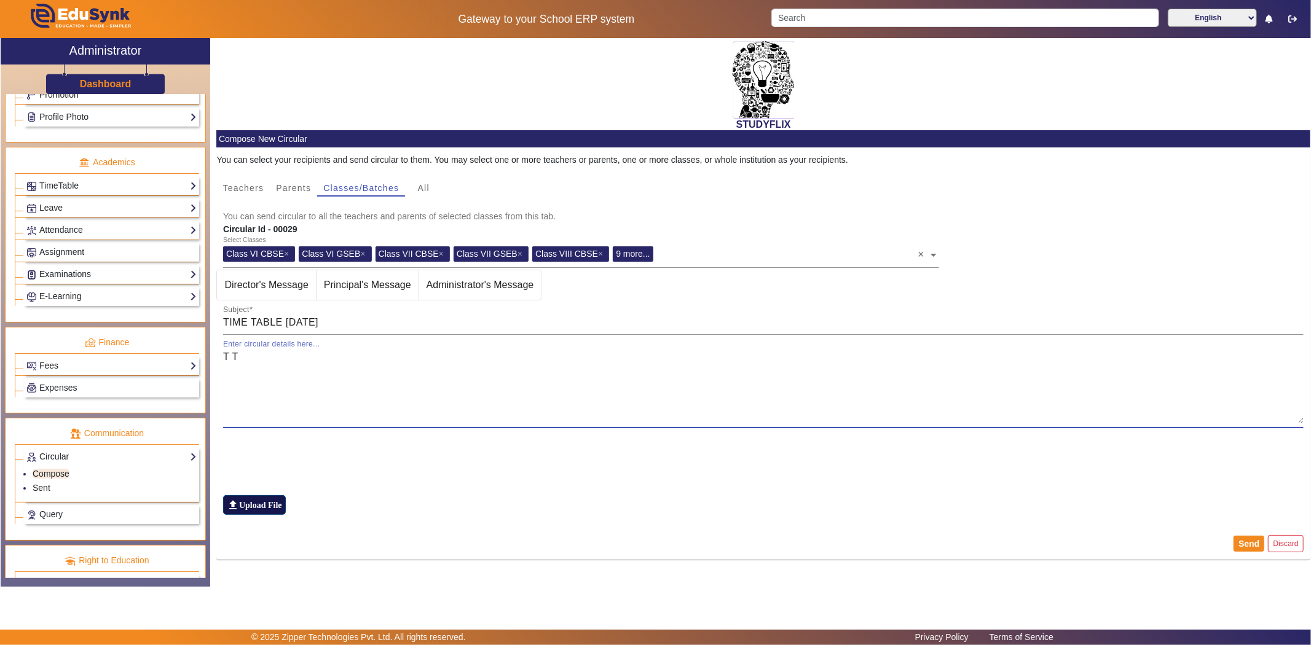
type textarea "T T"
click at [249, 505] on label "file_upload Upload File" at bounding box center [254, 505] width 63 height 20
click at [0, 0] on input "file_upload Upload File" at bounding box center [0, 0] width 0 height 0
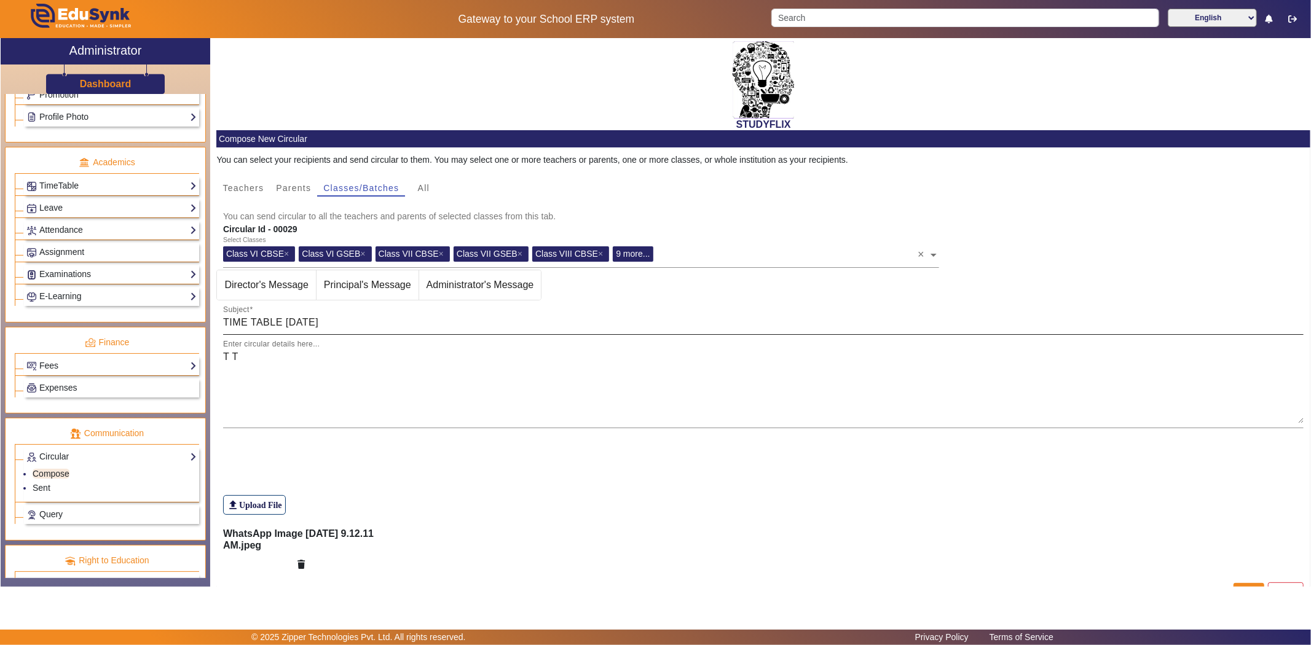
scroll to position [26, 0]
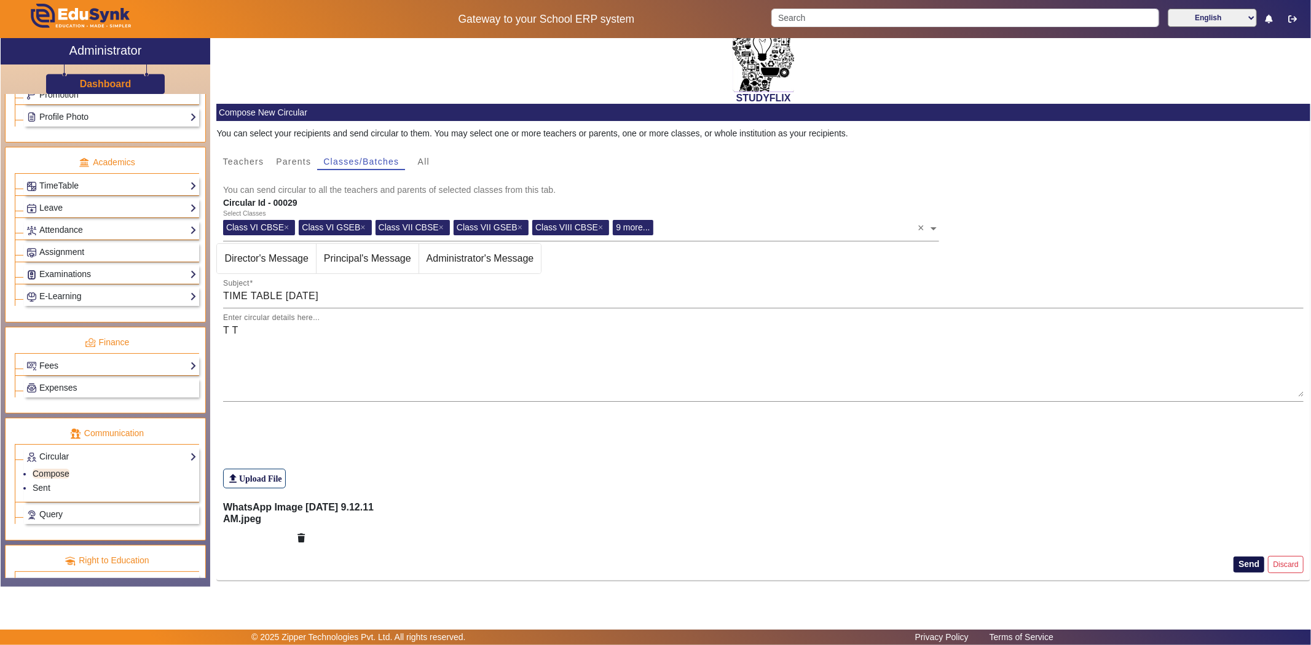
click at [1236, 566] on button "Send" at bounding box center [1248, 565] width 31 height 16
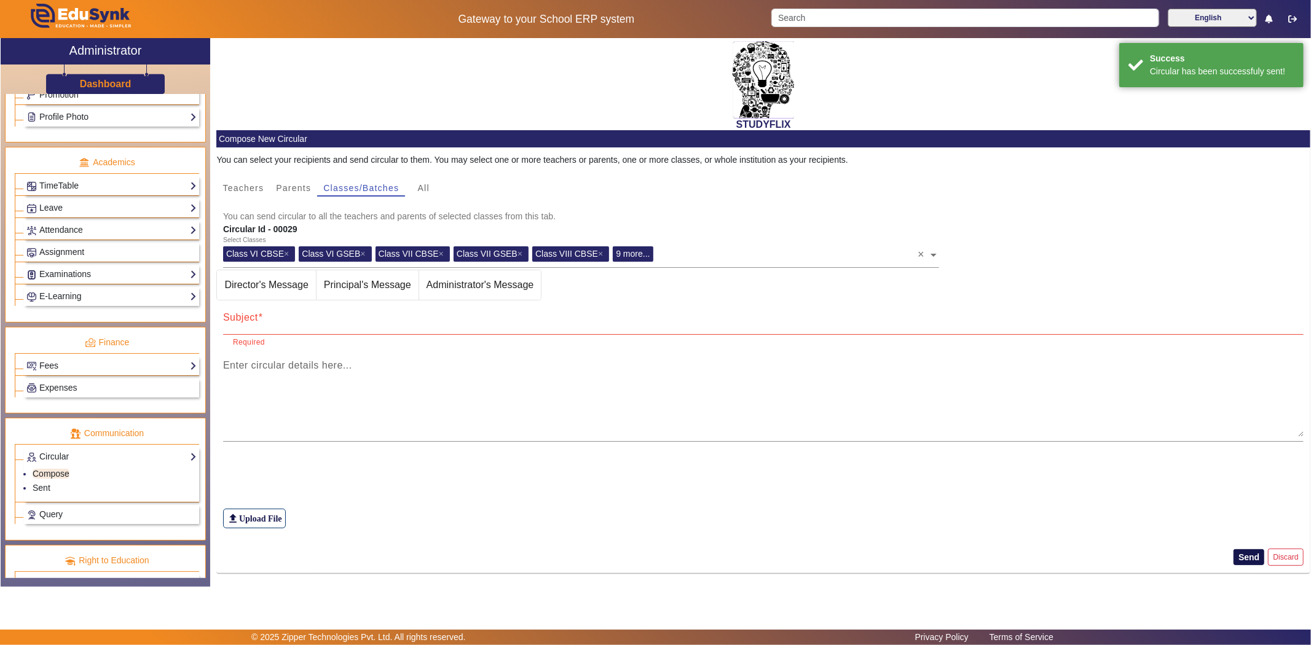
scroll to position [0, 0]
